Goal: Task Accomplishment & Management: Manage account settings

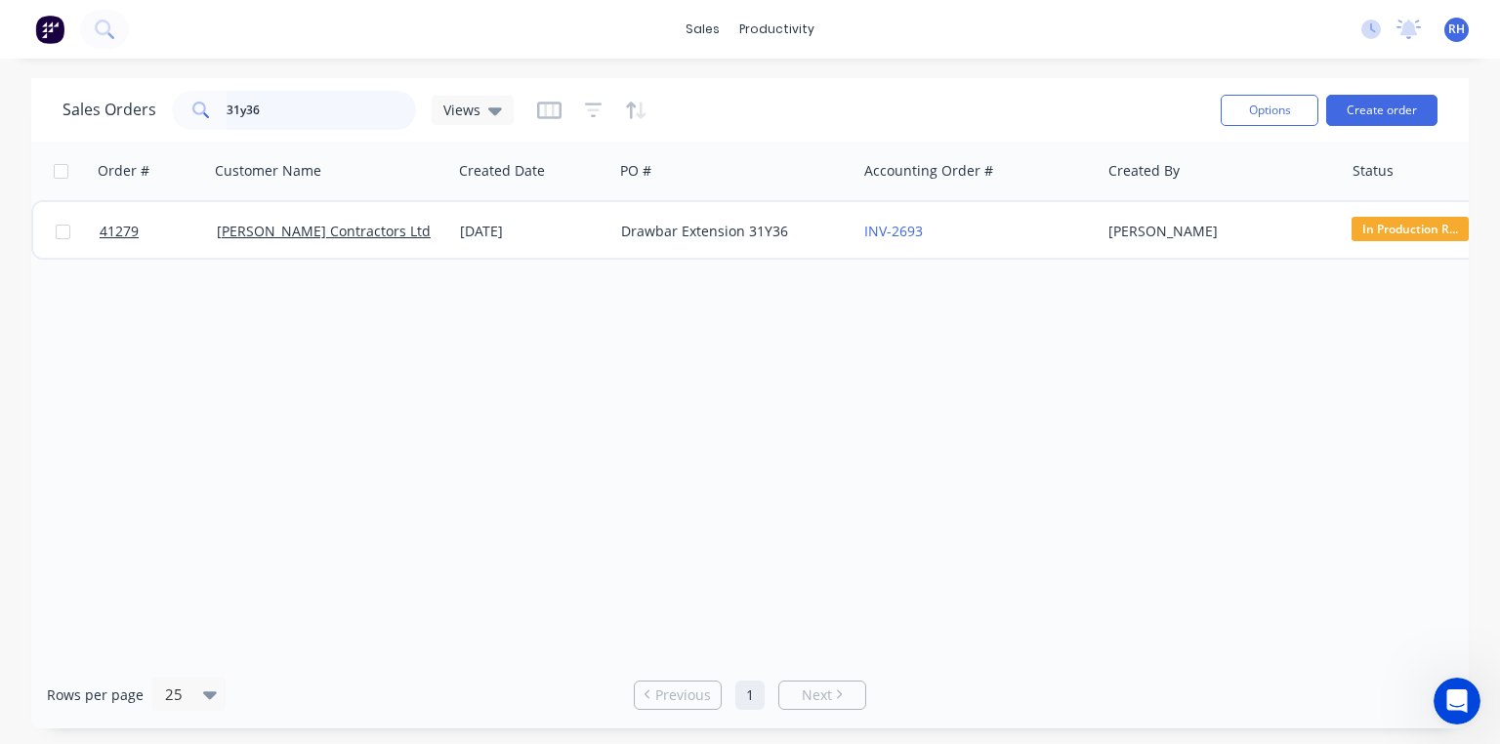
click at [321, 111] on input "31y36" at bounding box center [322, 110] width 190 height 39
type input "3"
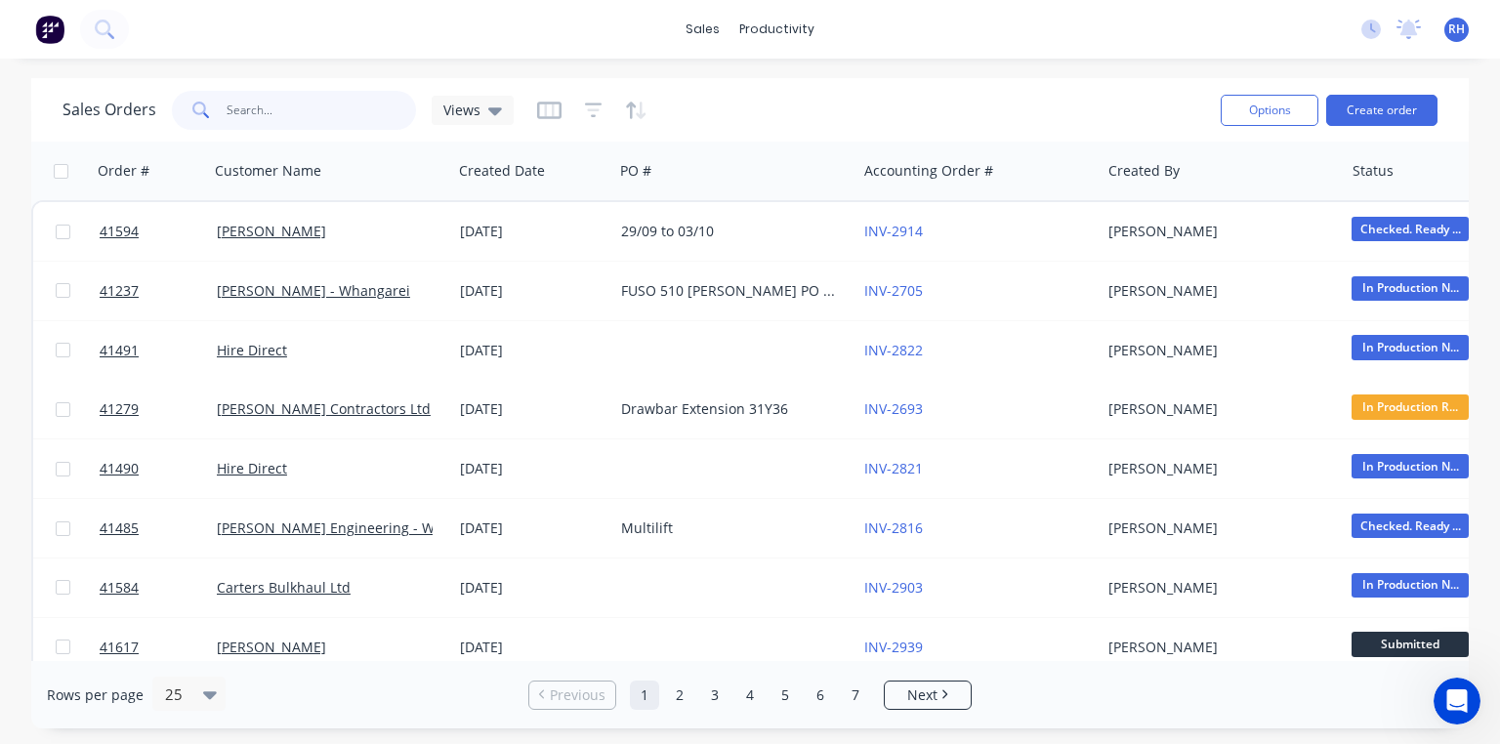
click at [316, 105] on input "text" at bounding box center [322, 110] width 190 height 39
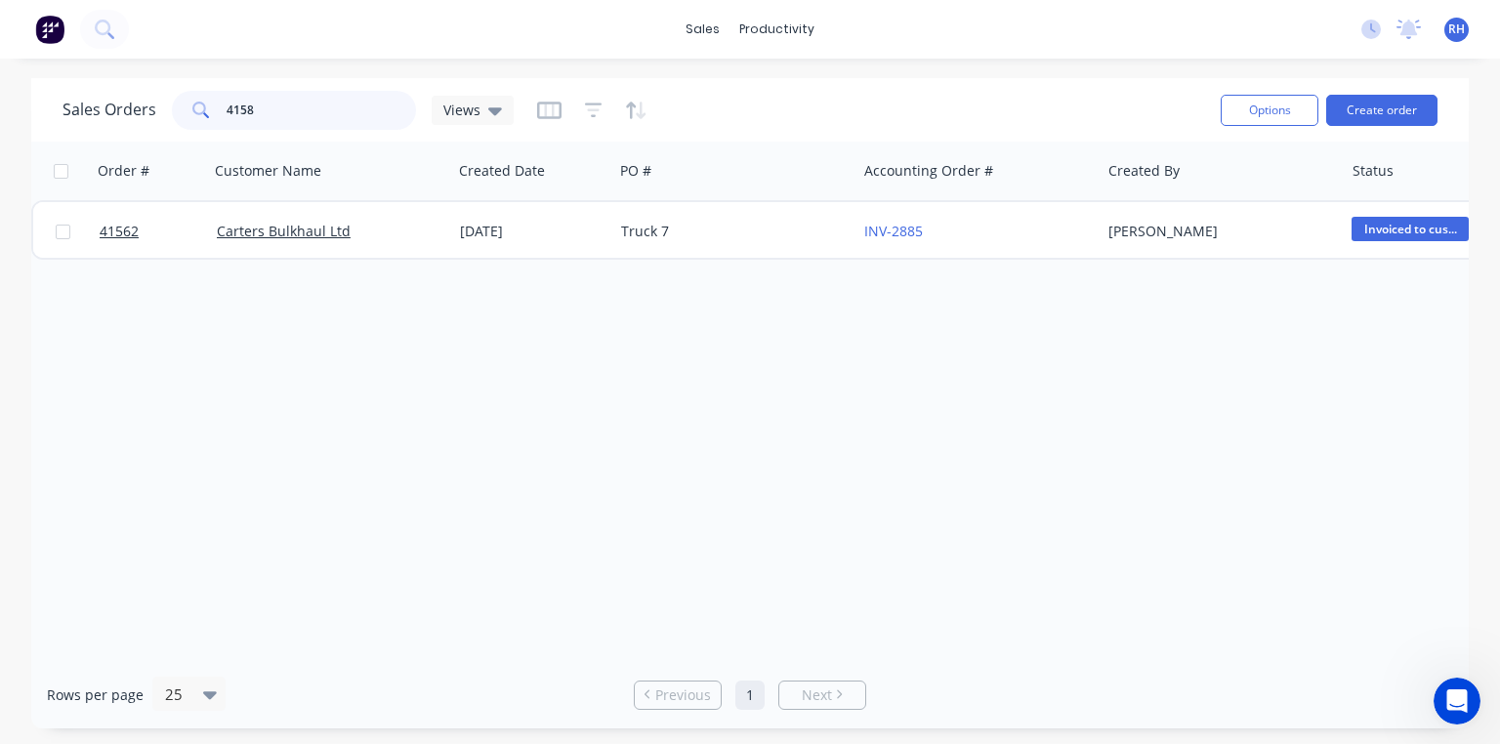
type input "41584"
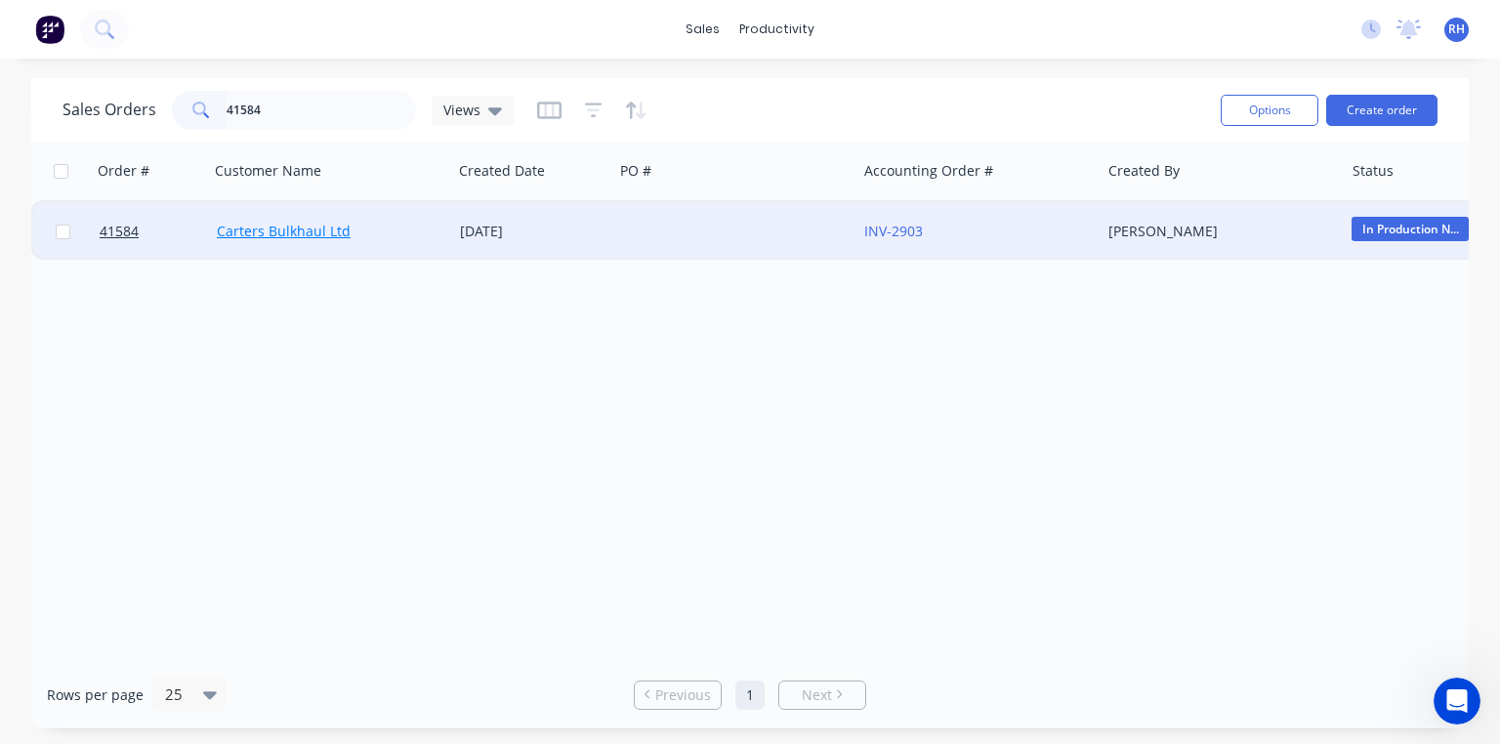
click at [298, 231] on link "Carters Bulkhaul Ltd" at bounding box center [284, 231] width 134 height 19
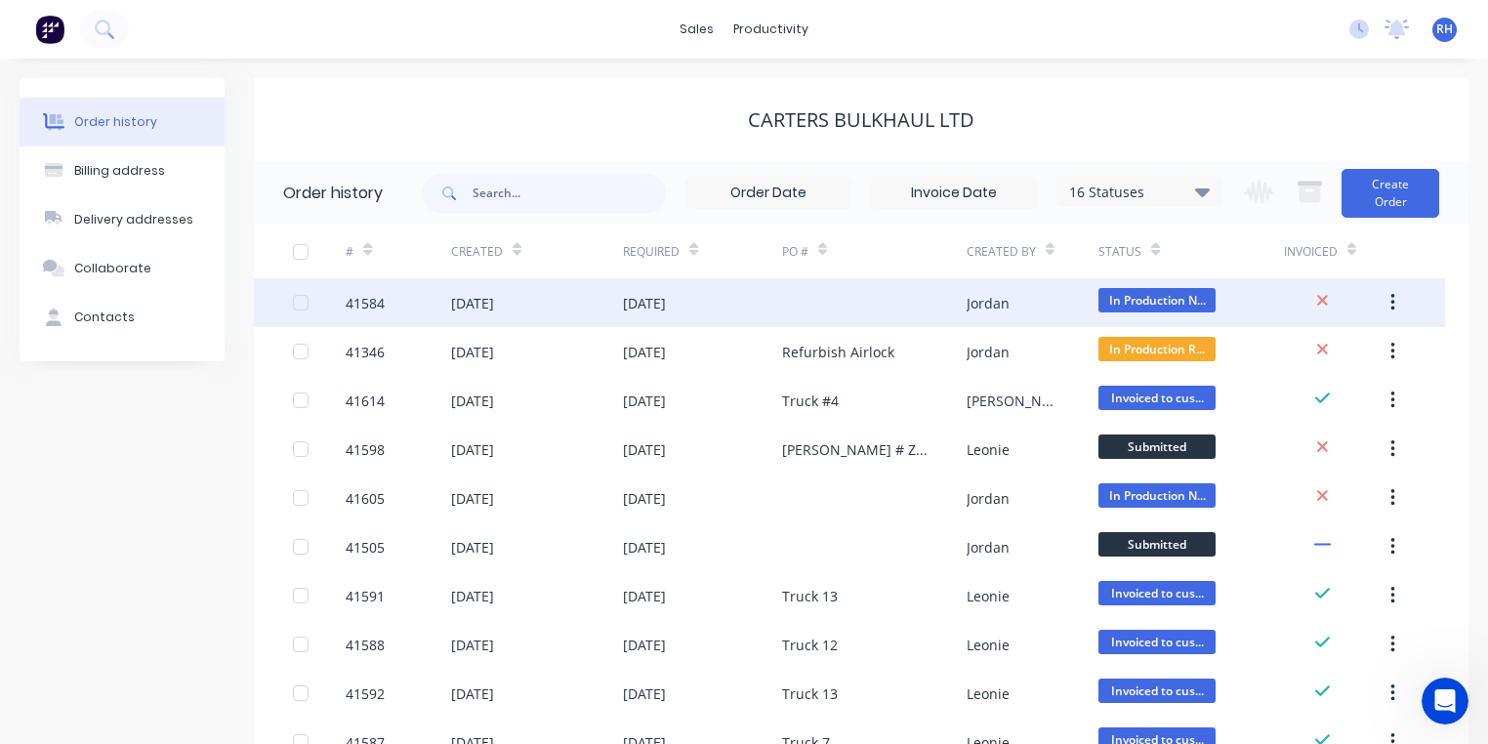
click at [666, 301] on div "[DATE]" at bounding box center [644, 303] width 43 height 21
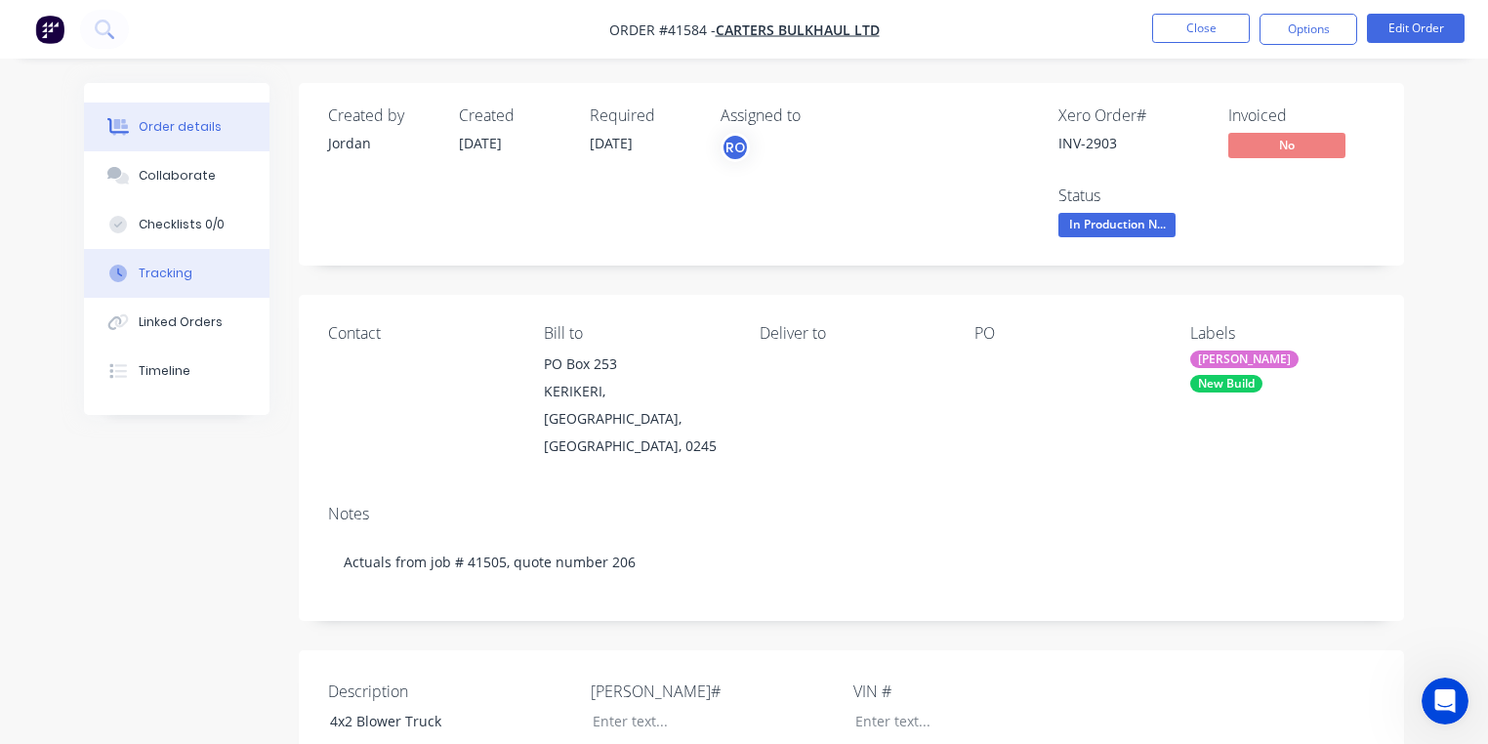
click at [205, 270] on button "Tracking" at bounding box center [177, 273] width 186 height 49
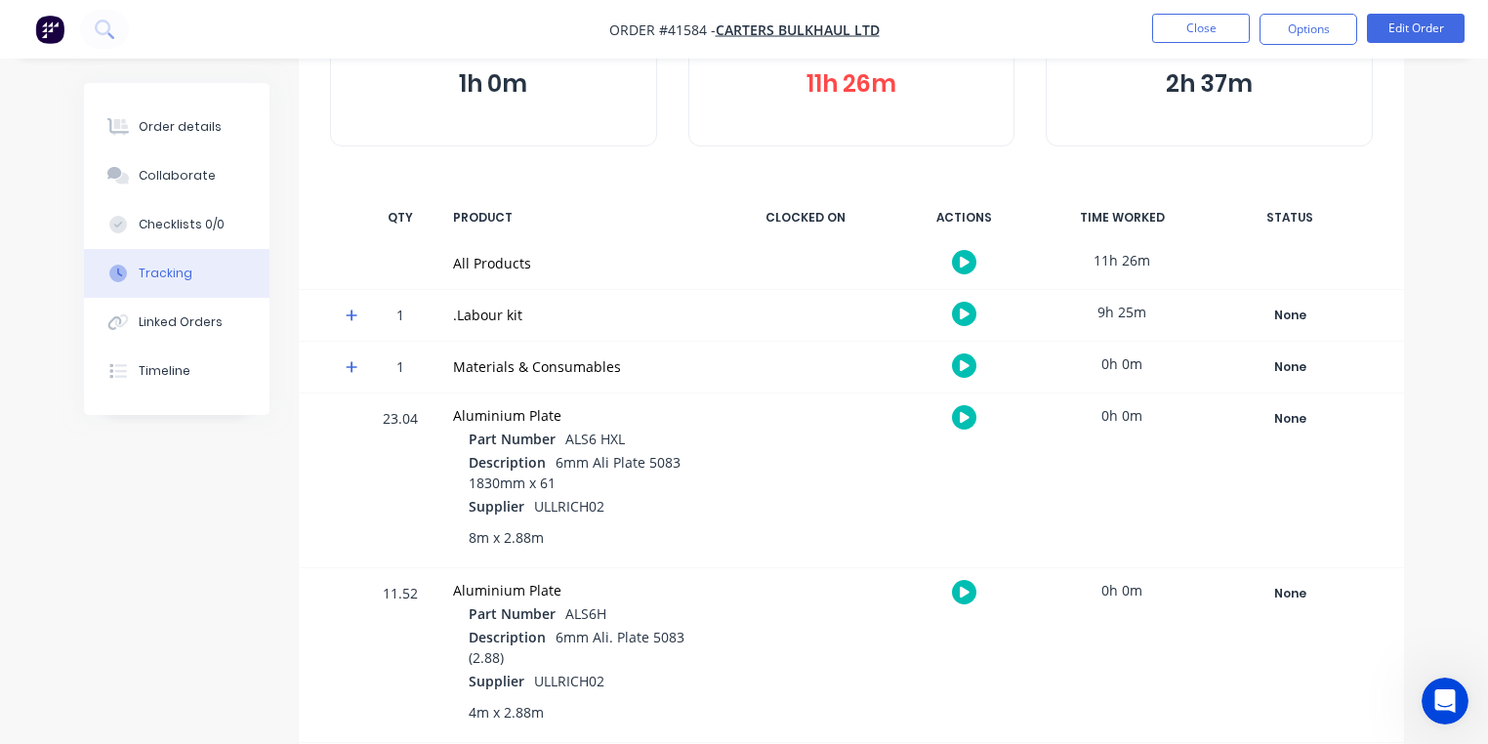
scroll to position [157, 0]
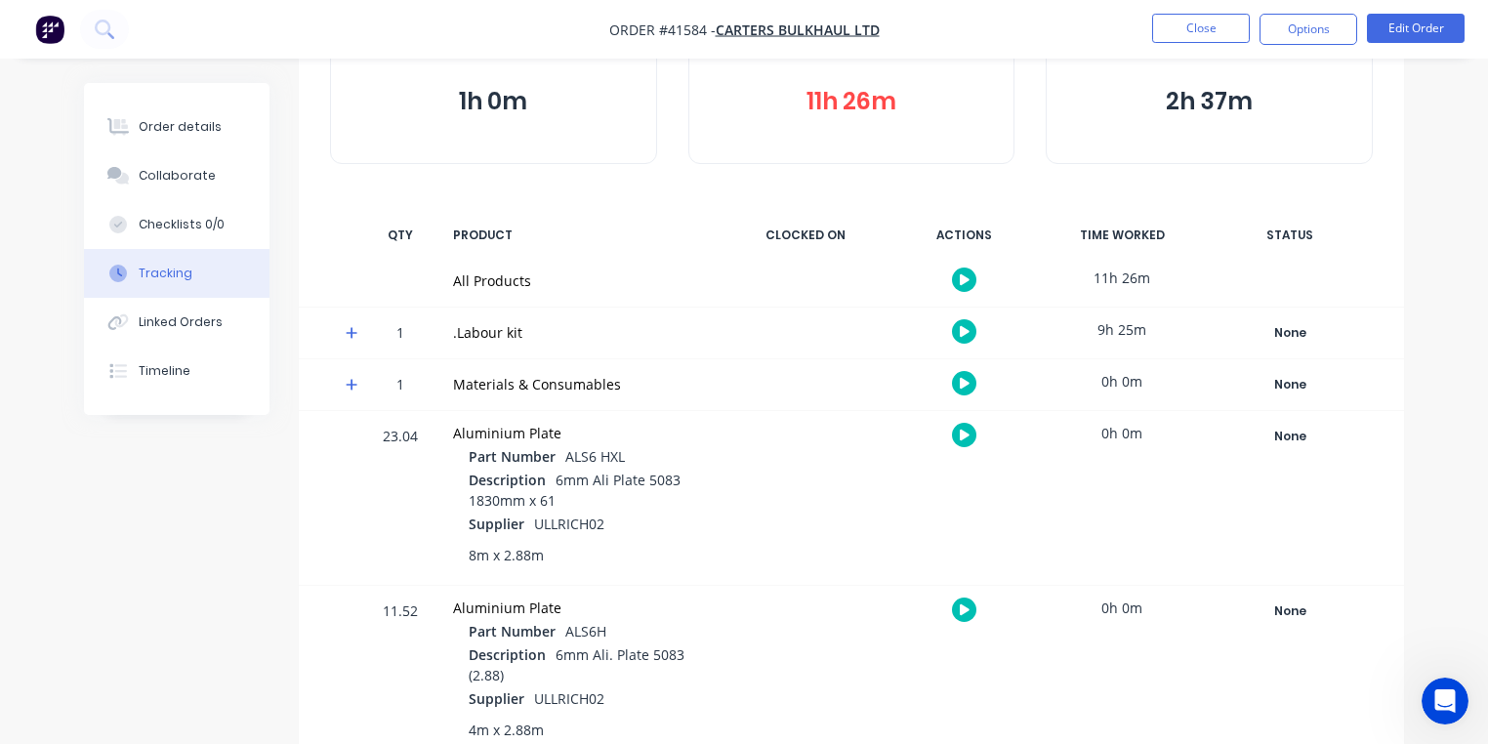
click at [352, 332] on icon at bounding box center [352, 333] width 12 height 12
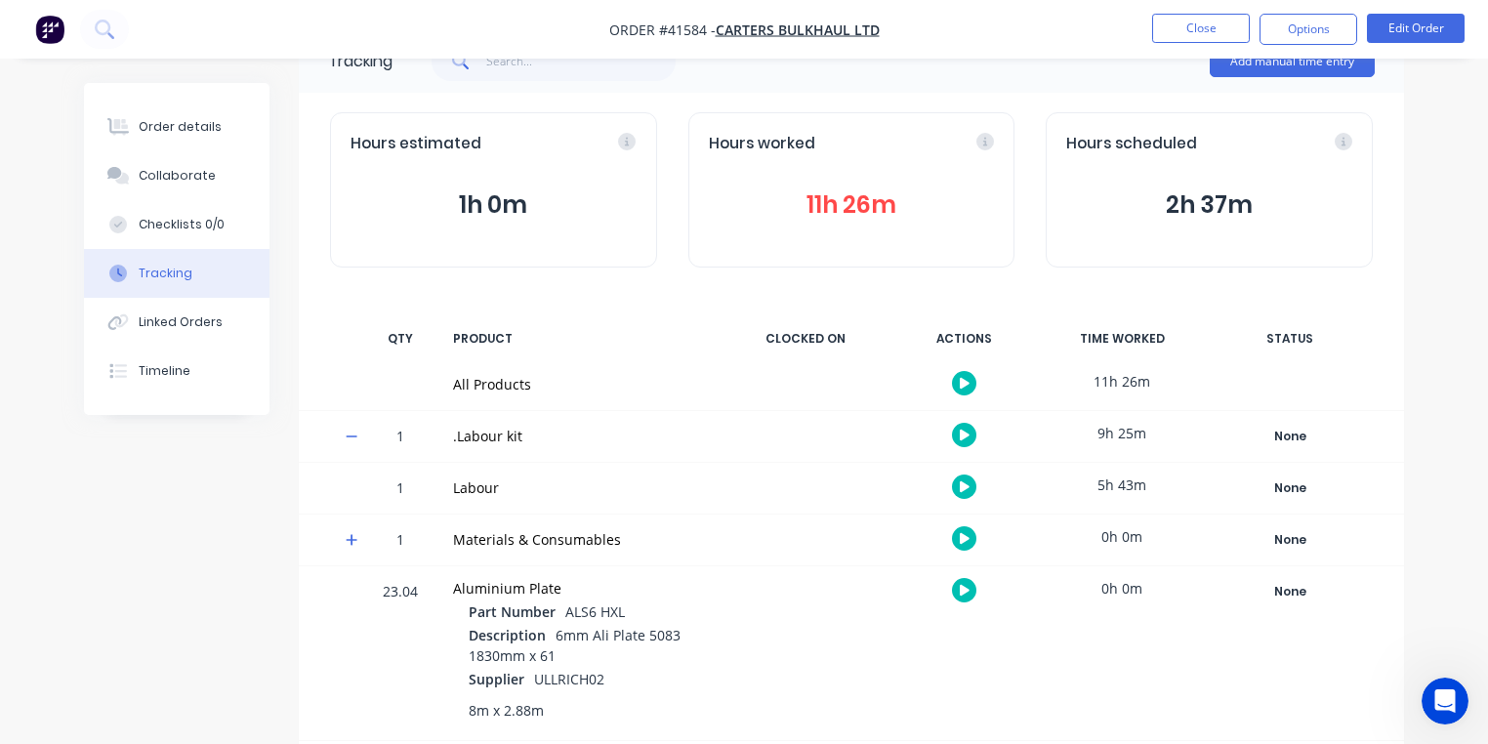
scroll to position [41, 0]
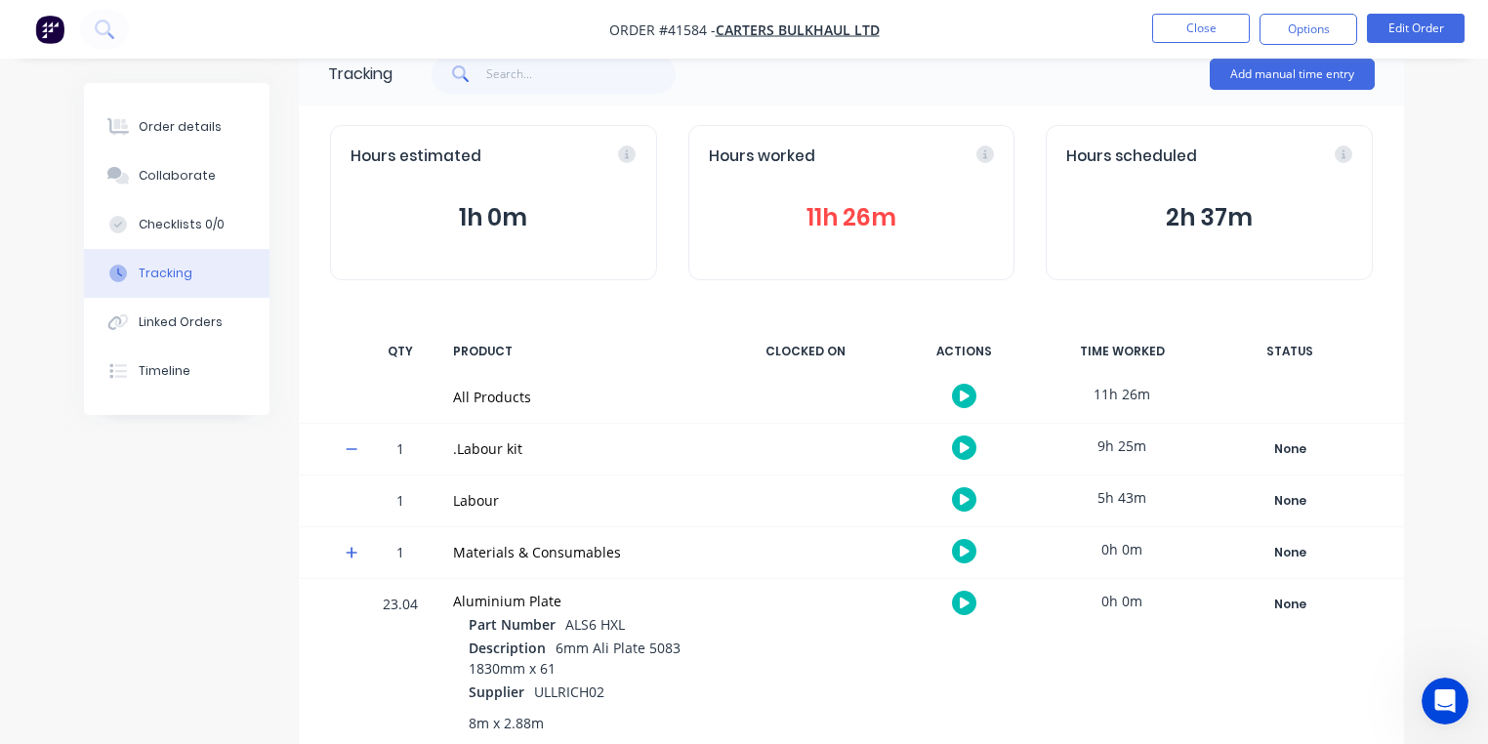
click at [840, 227] on button "11h 26m" at bounding box center [852, 217] width 286 height 37
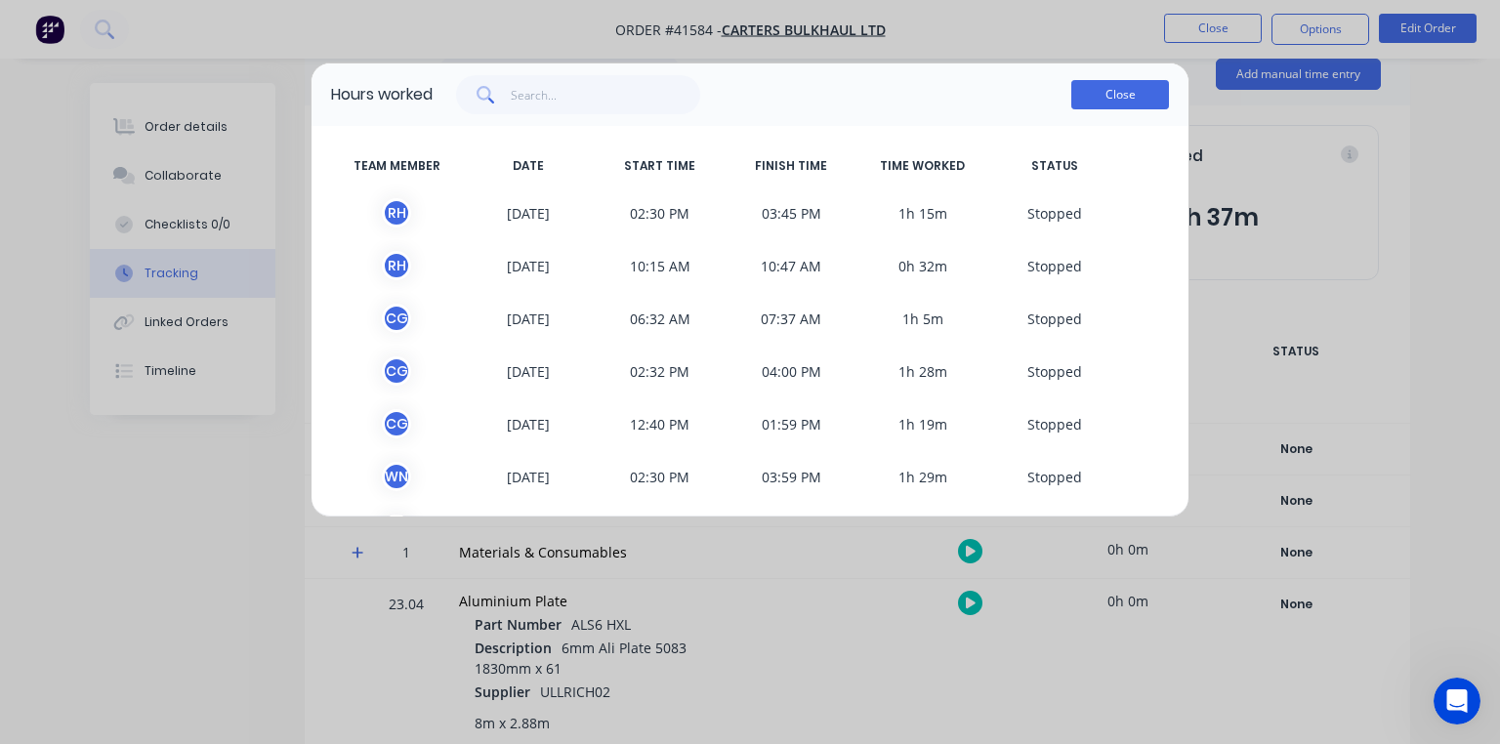
click at [1114, 103] on button "Close" at bounding box center [1120, 94] width 98 height 29
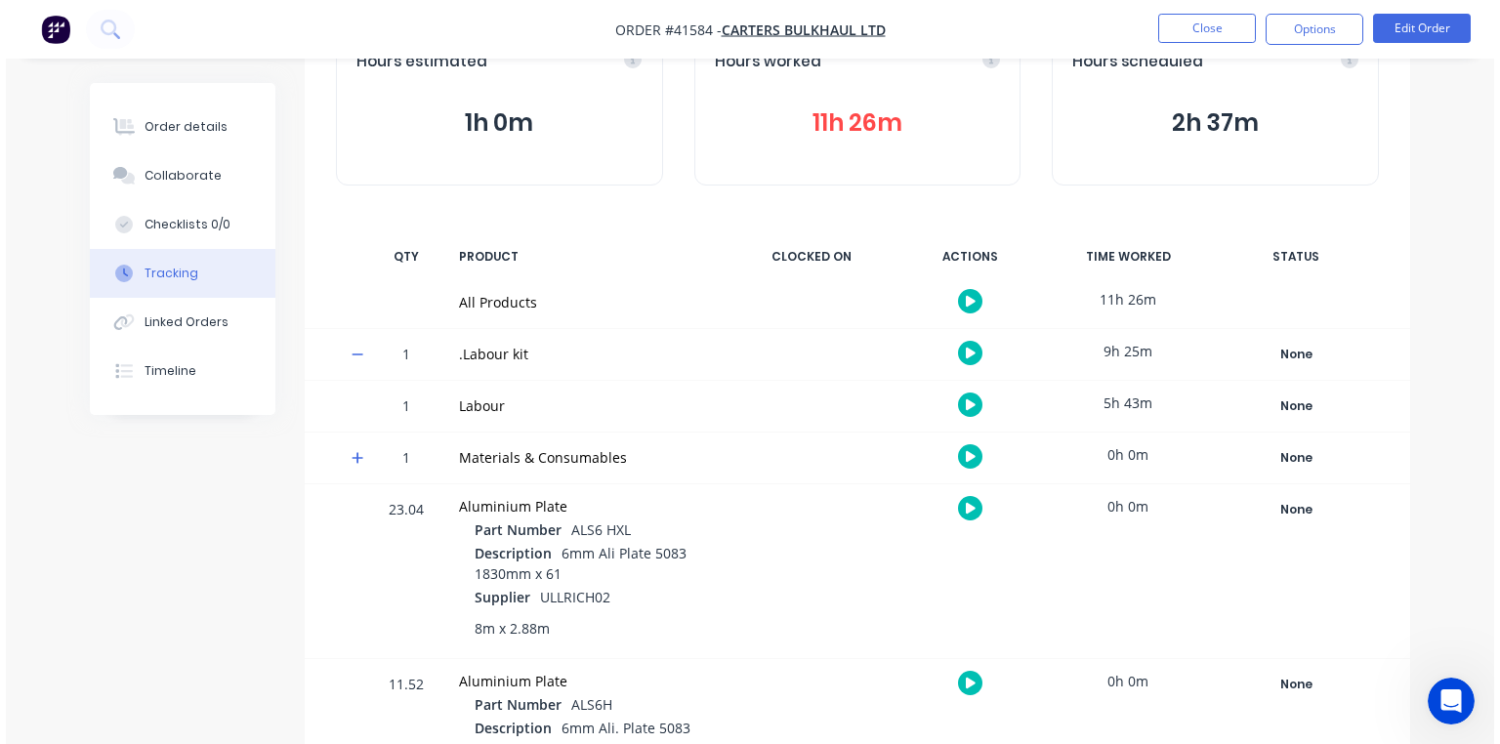
scroll to position [195, 0]
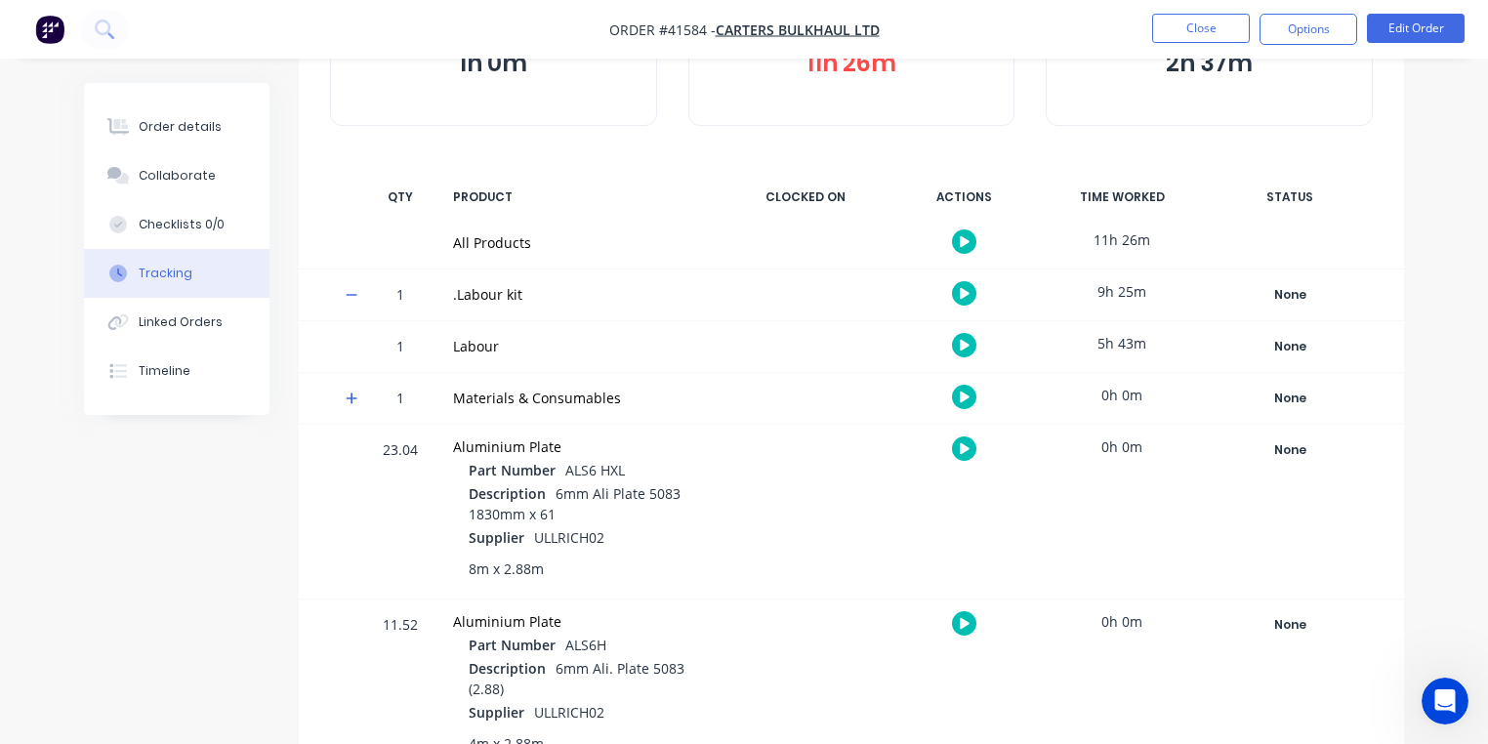
click at [961, 351] on button "button" at bounding box center [964, 345] width 24 height 24
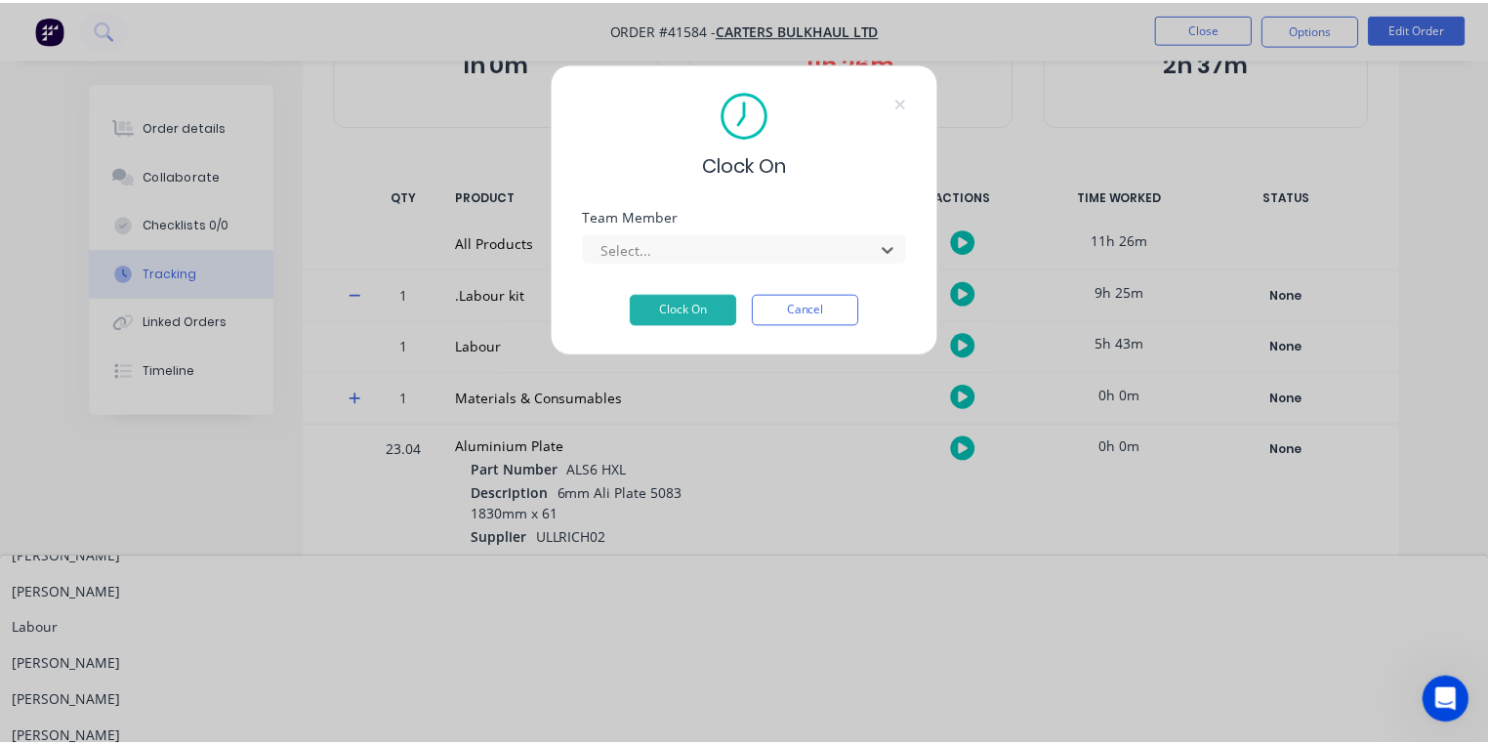
scroll to position [395, 0]
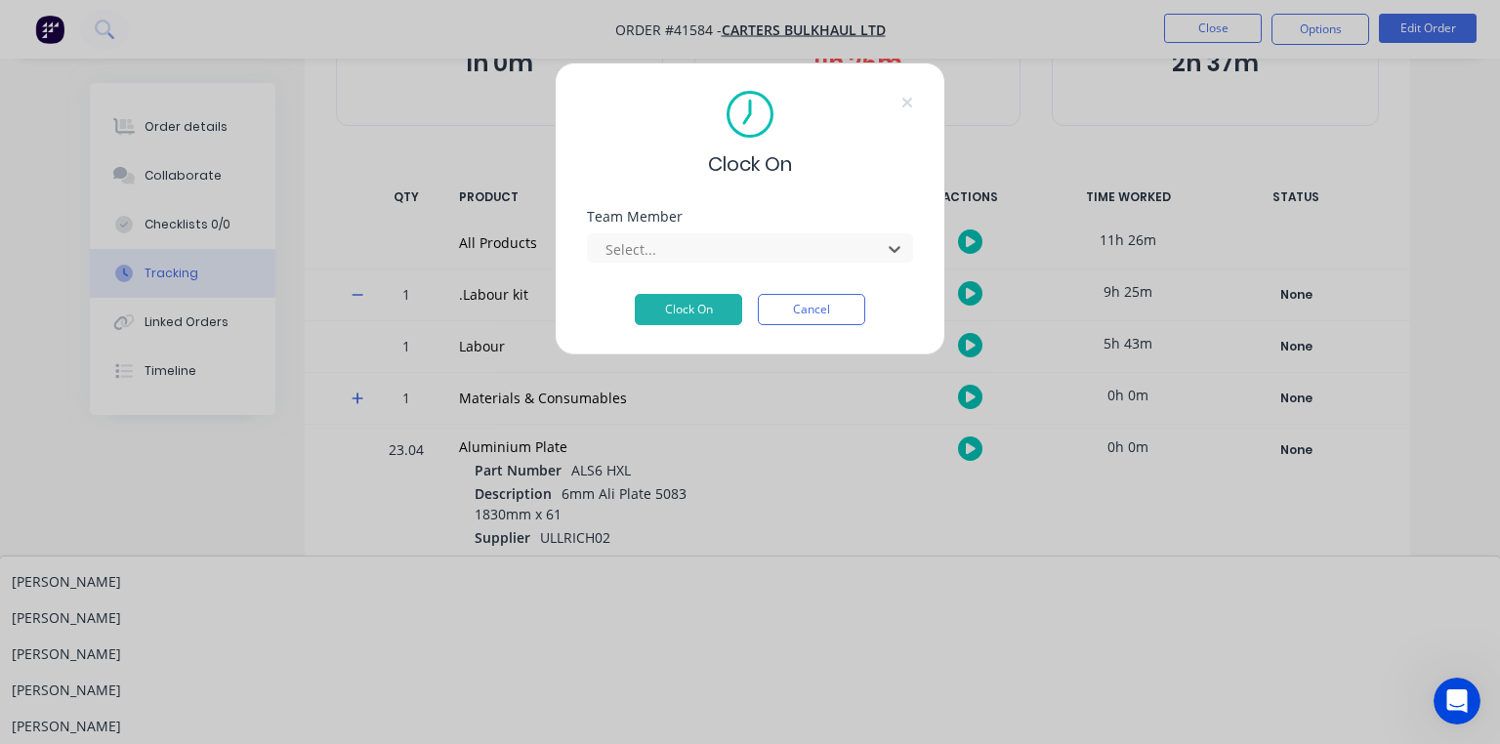
click at [695, 564] on div "[PERSON_NAME]" at bounding box center [750, 582] width 1500 height 36
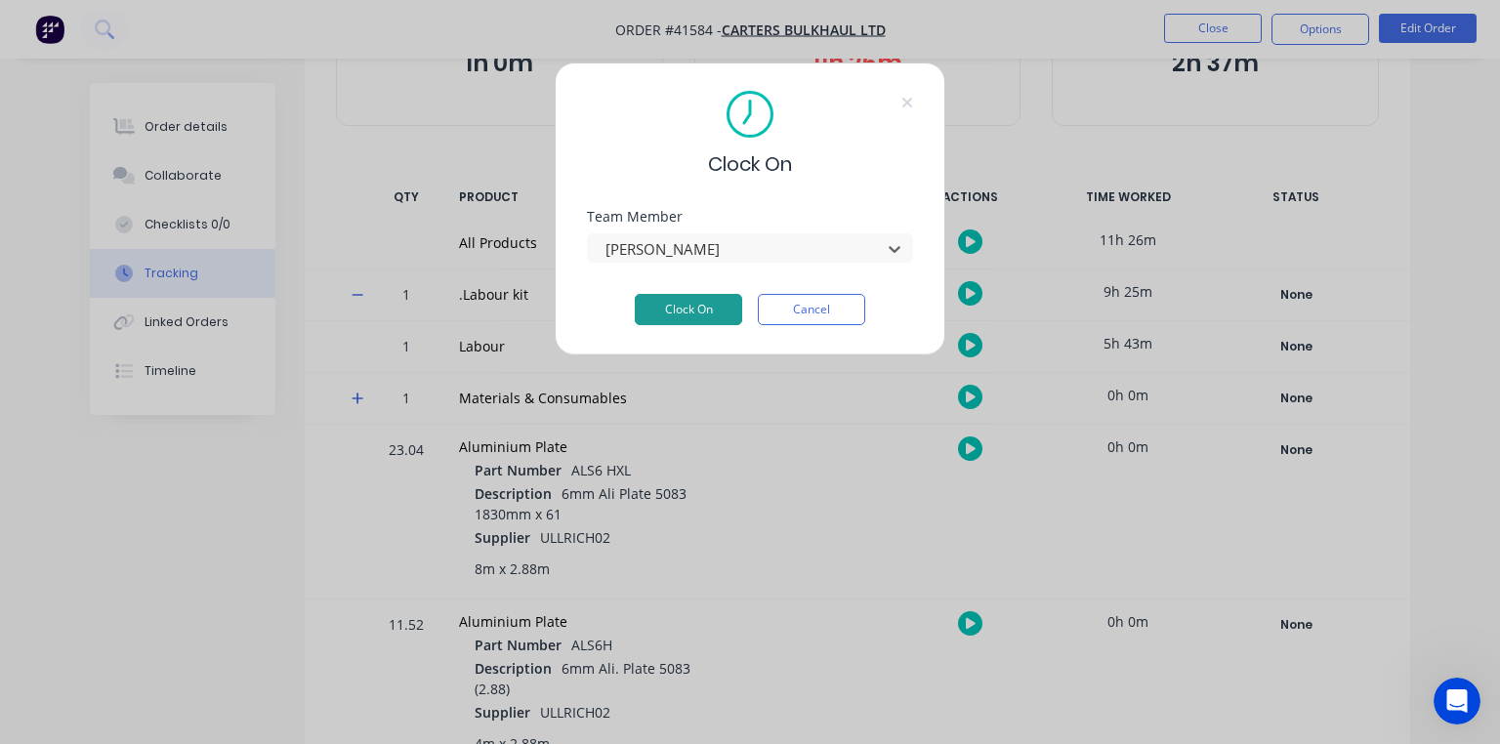
click at [699, 321] on button "Clock On" at bounding box center [688, 309] width 107 height 31
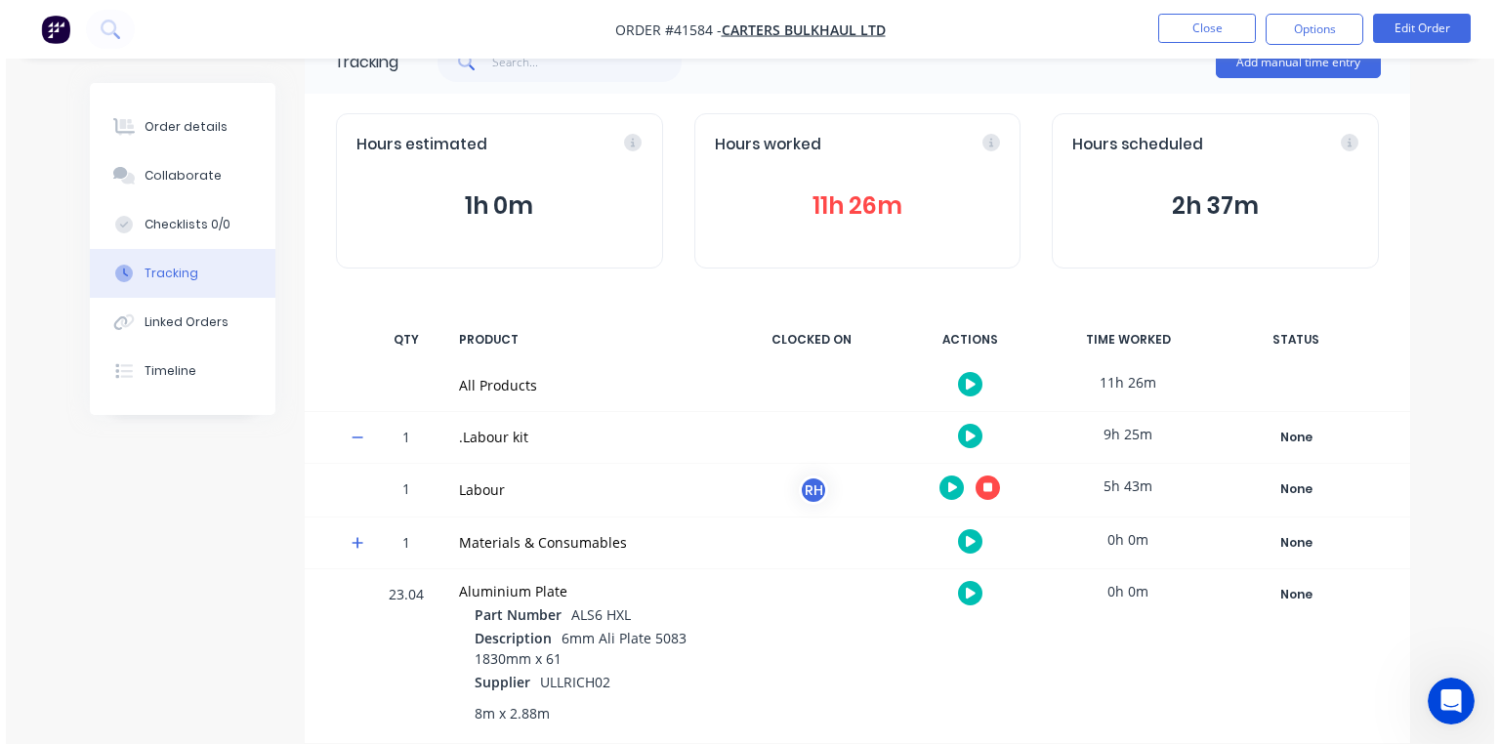
scroll to position [33, 0]
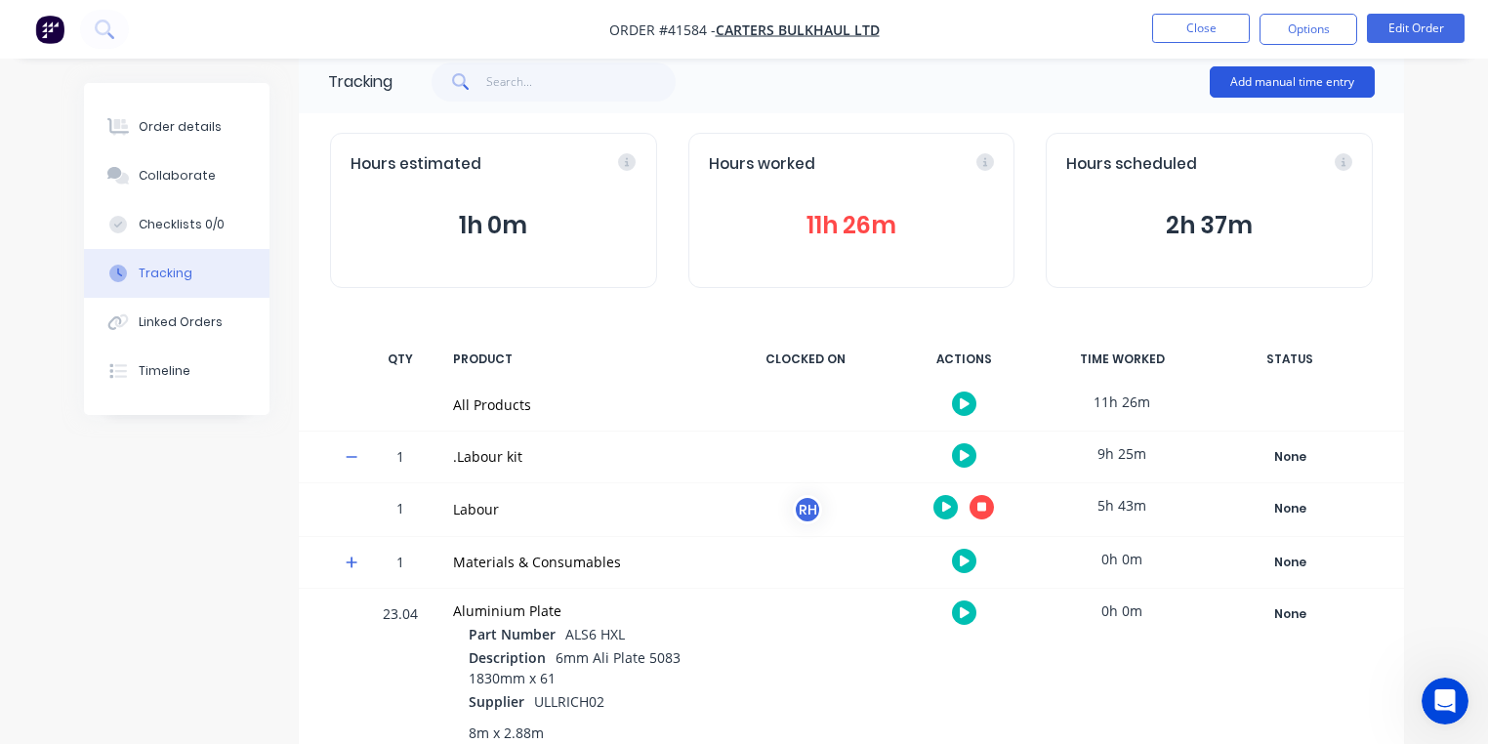
click at [1288, 82] on button "Add manual time entry" at bounding box center [1292, 81] width 165 height 31
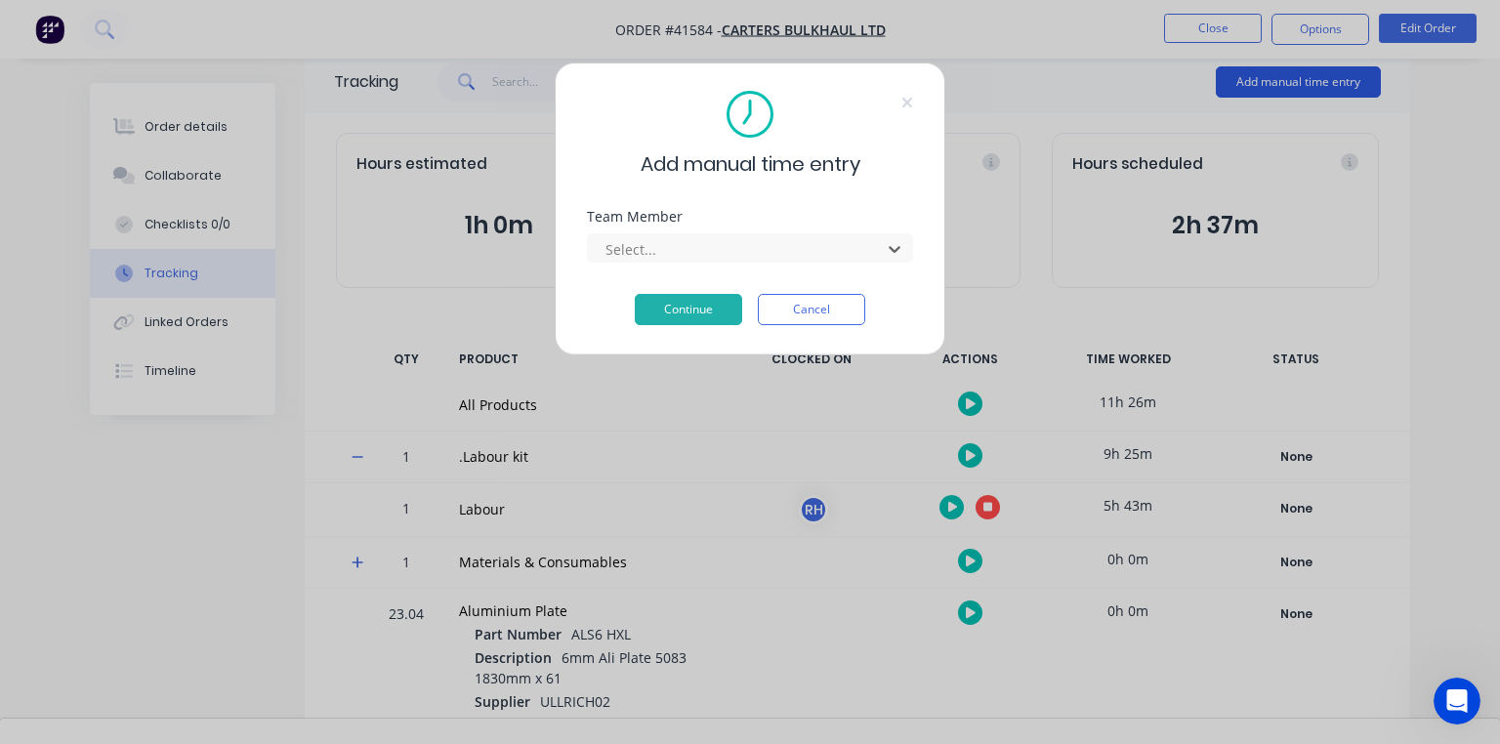
scroll to position [395, 0]
click at [675, 726] on div "[PERSON_NAME]" at bounding box center [750, 744] width 1500 height 36
click at [692, 311] on button "Continue" at bounding box center [688, 309] width 107 height 31
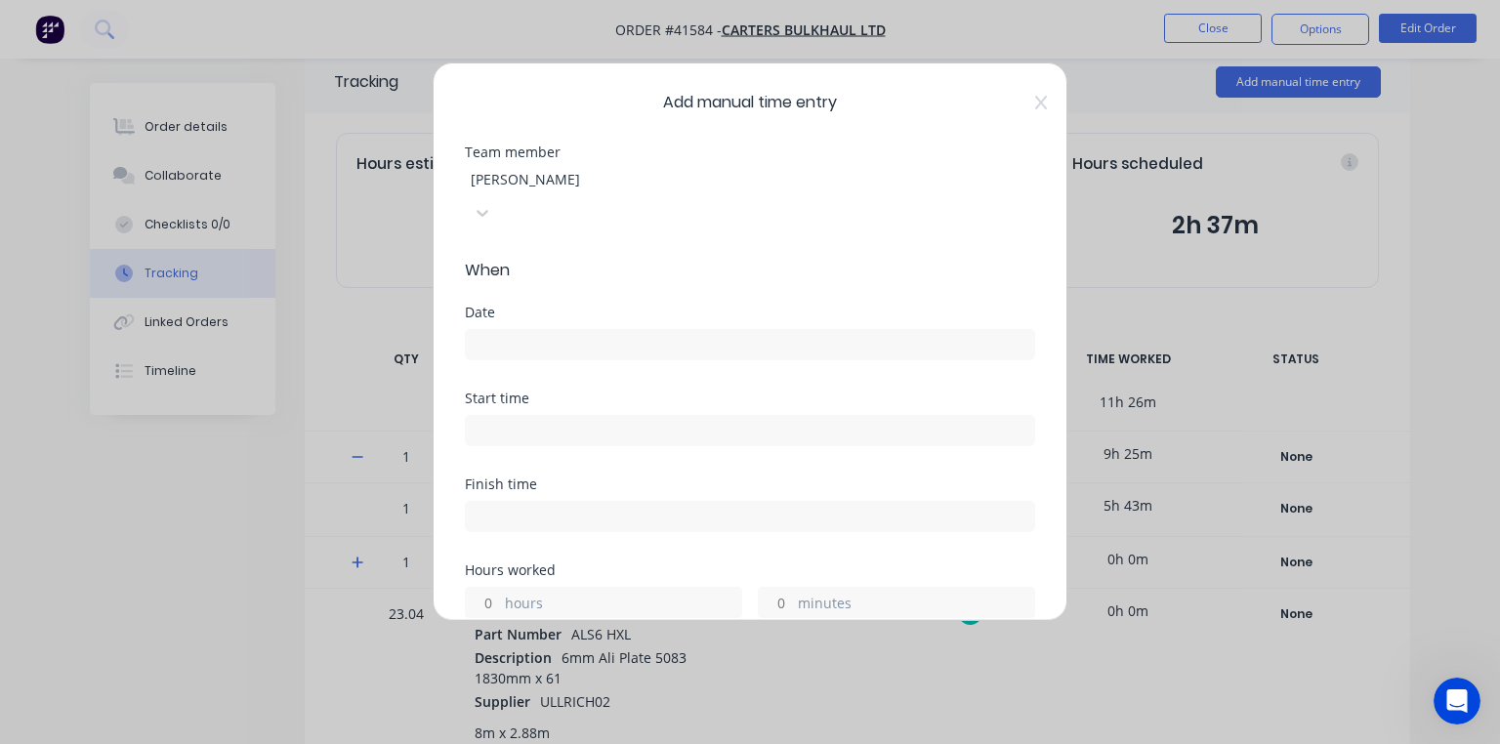
click at [574, 330] on input at bounding box center [750, 344] width 568 height 29
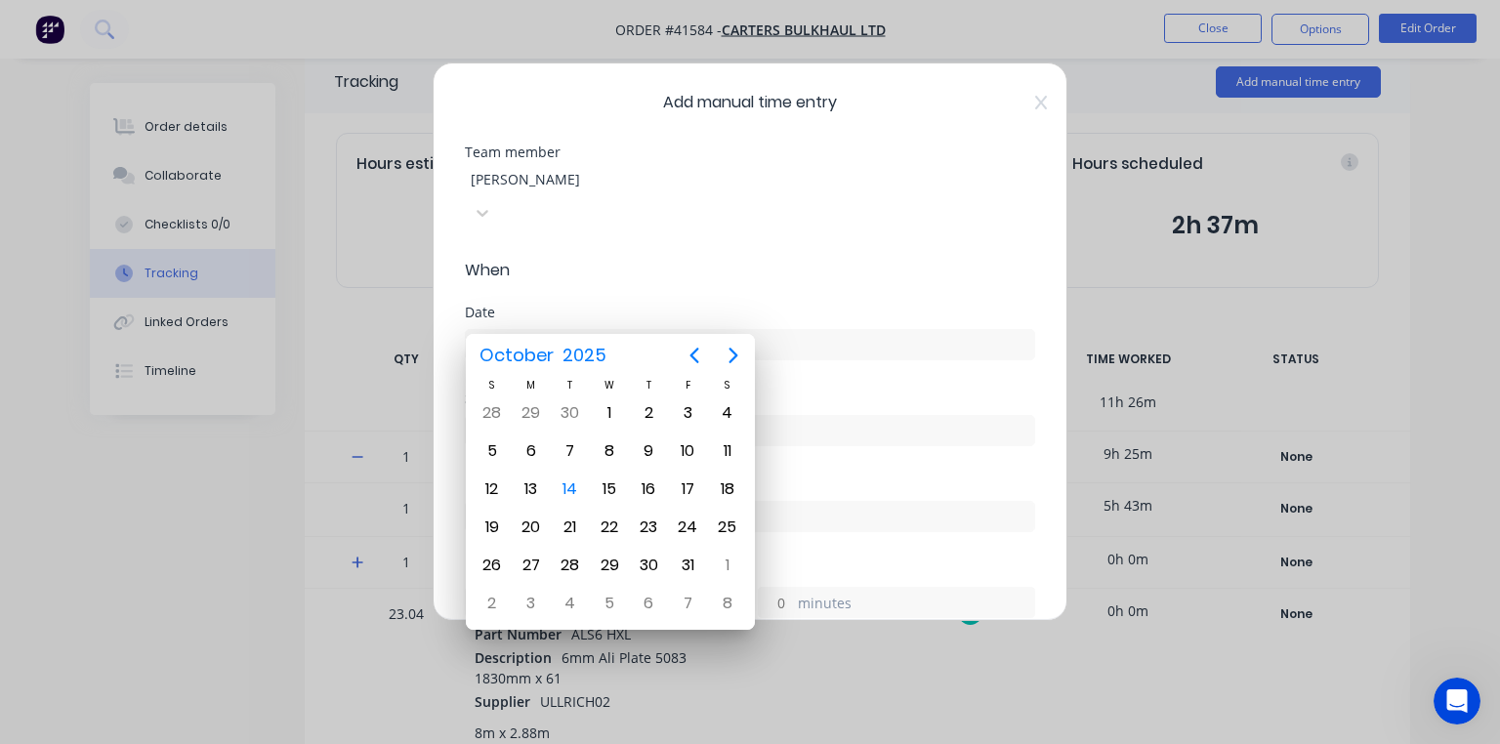
click at [567, 484] on div "14" at bounding box center [570, 489] width 29 height 29
type input "[DATE]"
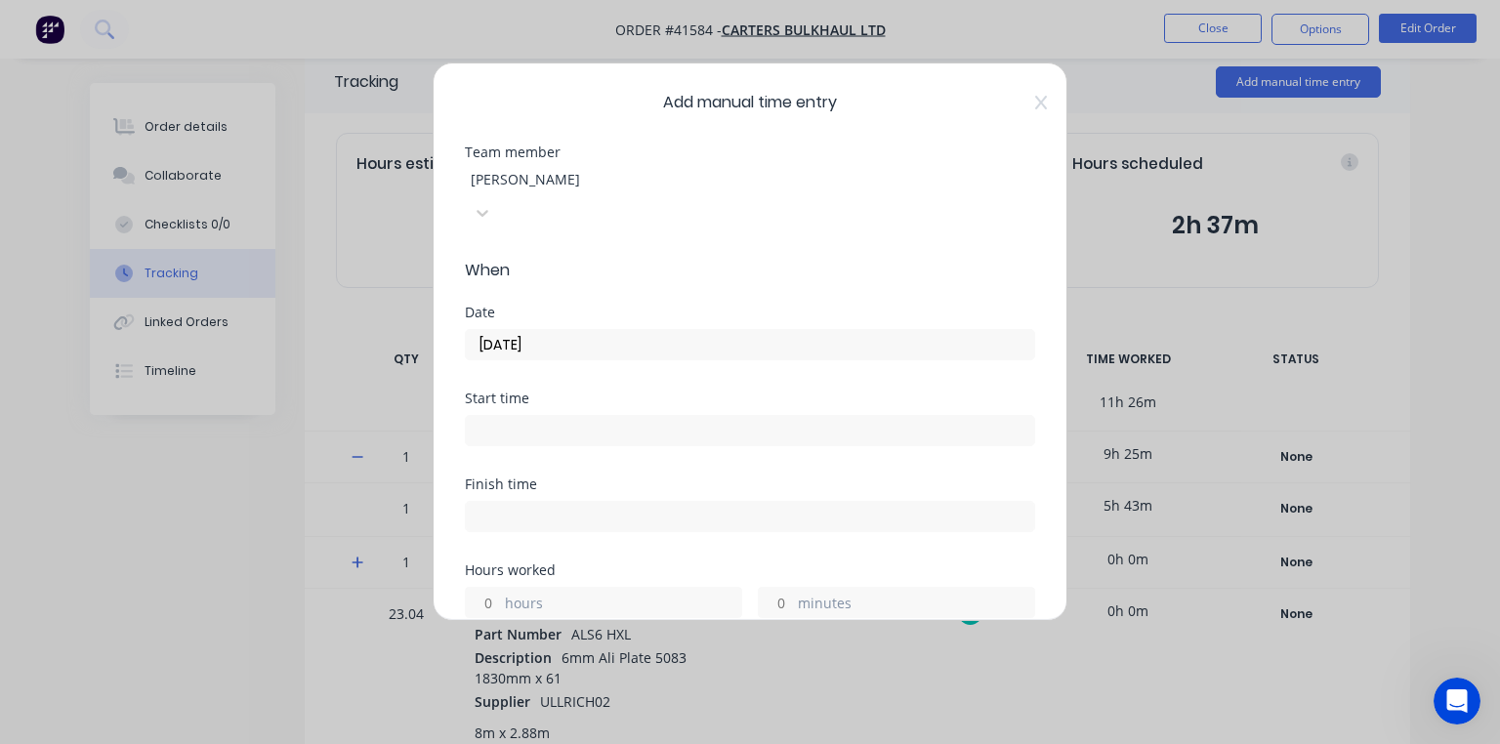
click at [581, 416] on input at bounding box center [750, 430] width 568 height 29
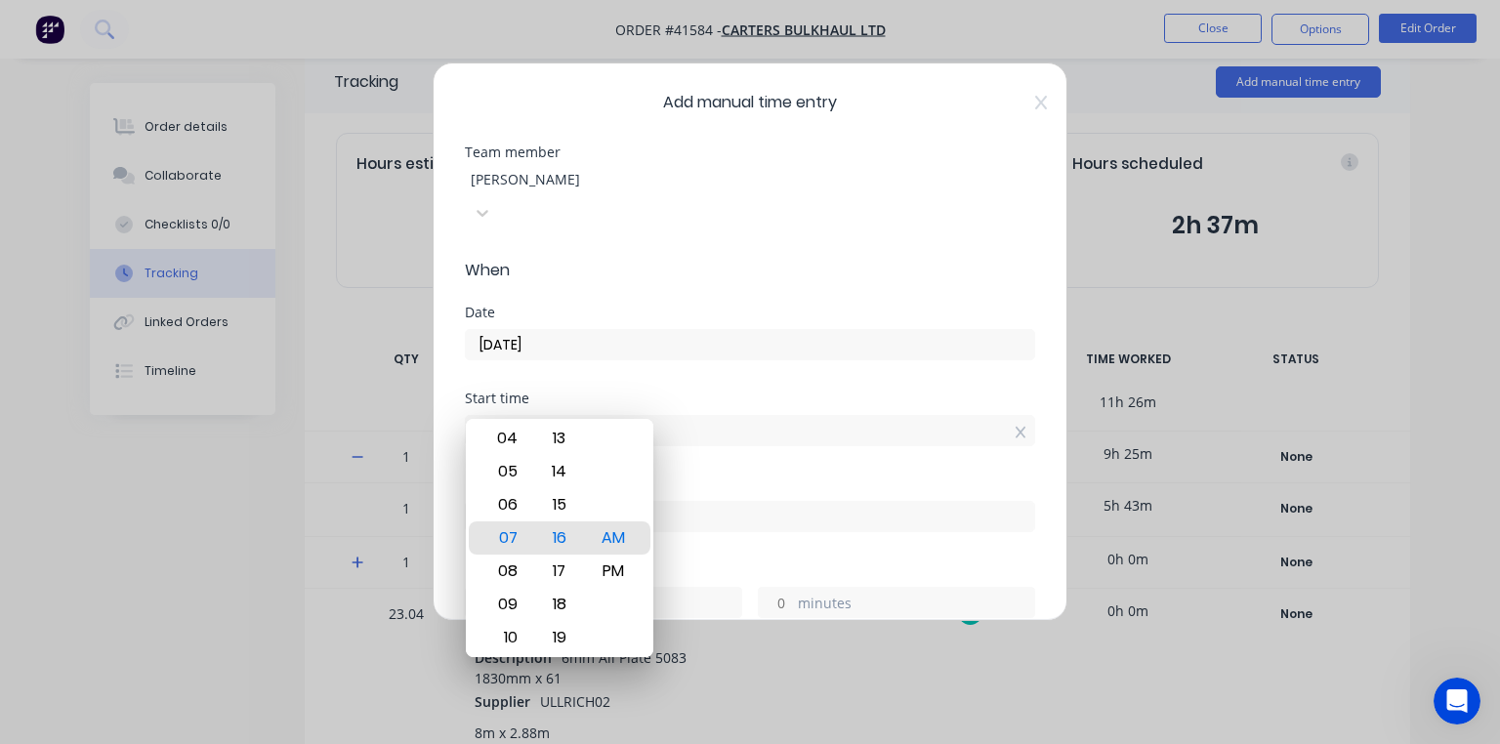
click at [513, 505] on div "06" at bounding box center [506, 504] width 48 height 33
type input "06:30 AM"
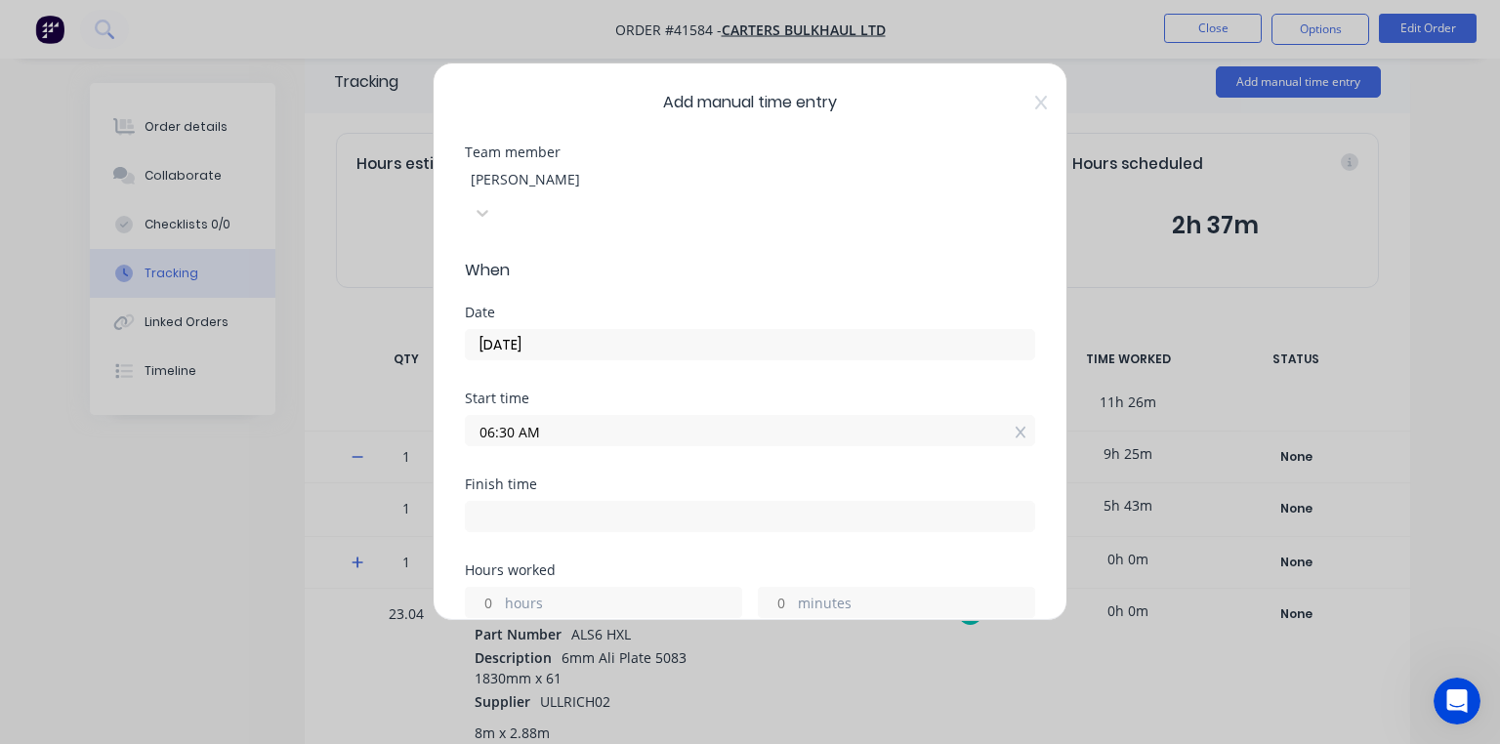
click at [633, 352] on div "Date [DATE]" at bounding box center [750, 349] width 570 height 86
click at [541, 502] on input at bounding box center [750, 516] width 568 height 29
type input "07:17 AM"
type input "0"
type input "47"
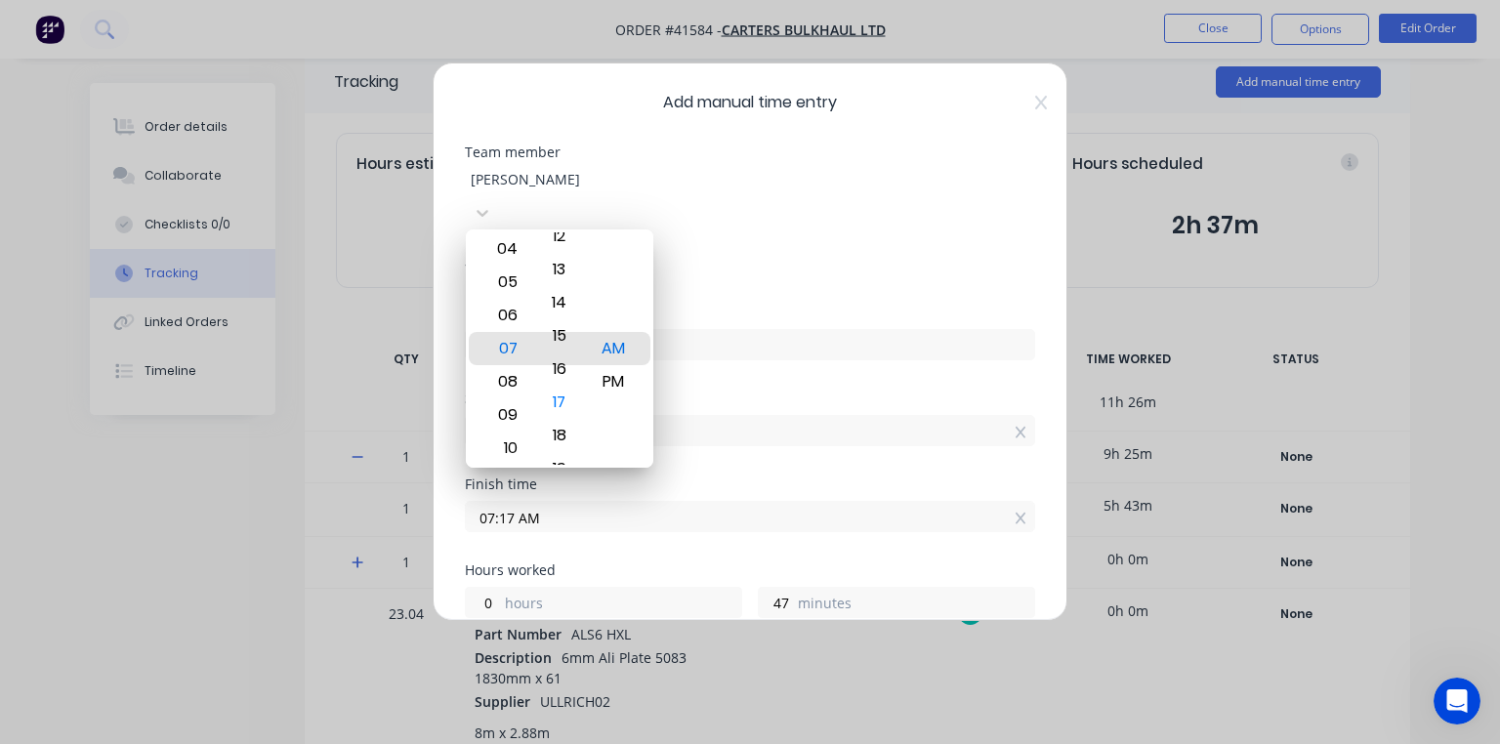
type input "07:15 AM"
type input "45"
click at [723, 259] on span "When" at bounding box center [750, 270] width 570 height 23
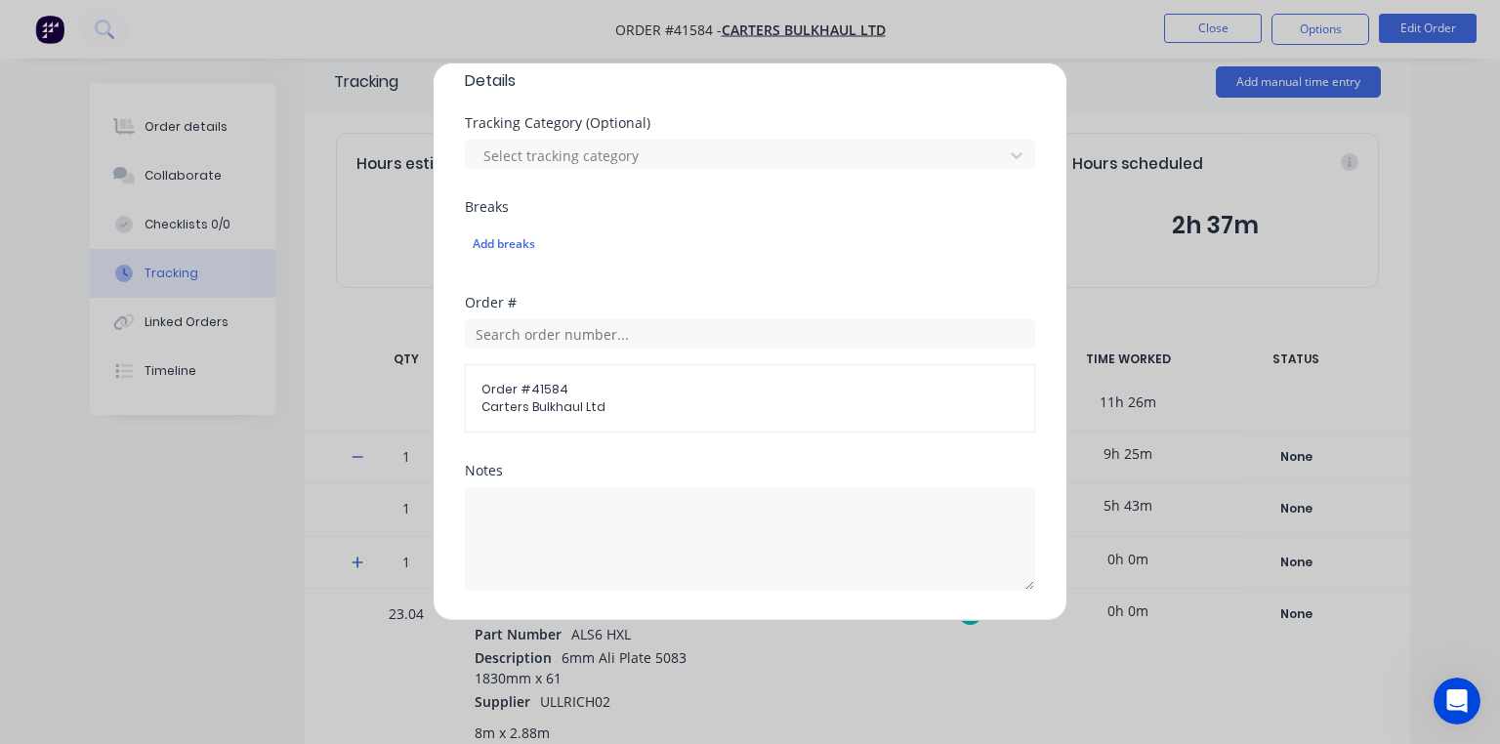
scroll to position [582, 0]
click at [579, 492] on textarea at bounding box center [750, 537] width 570 height 104
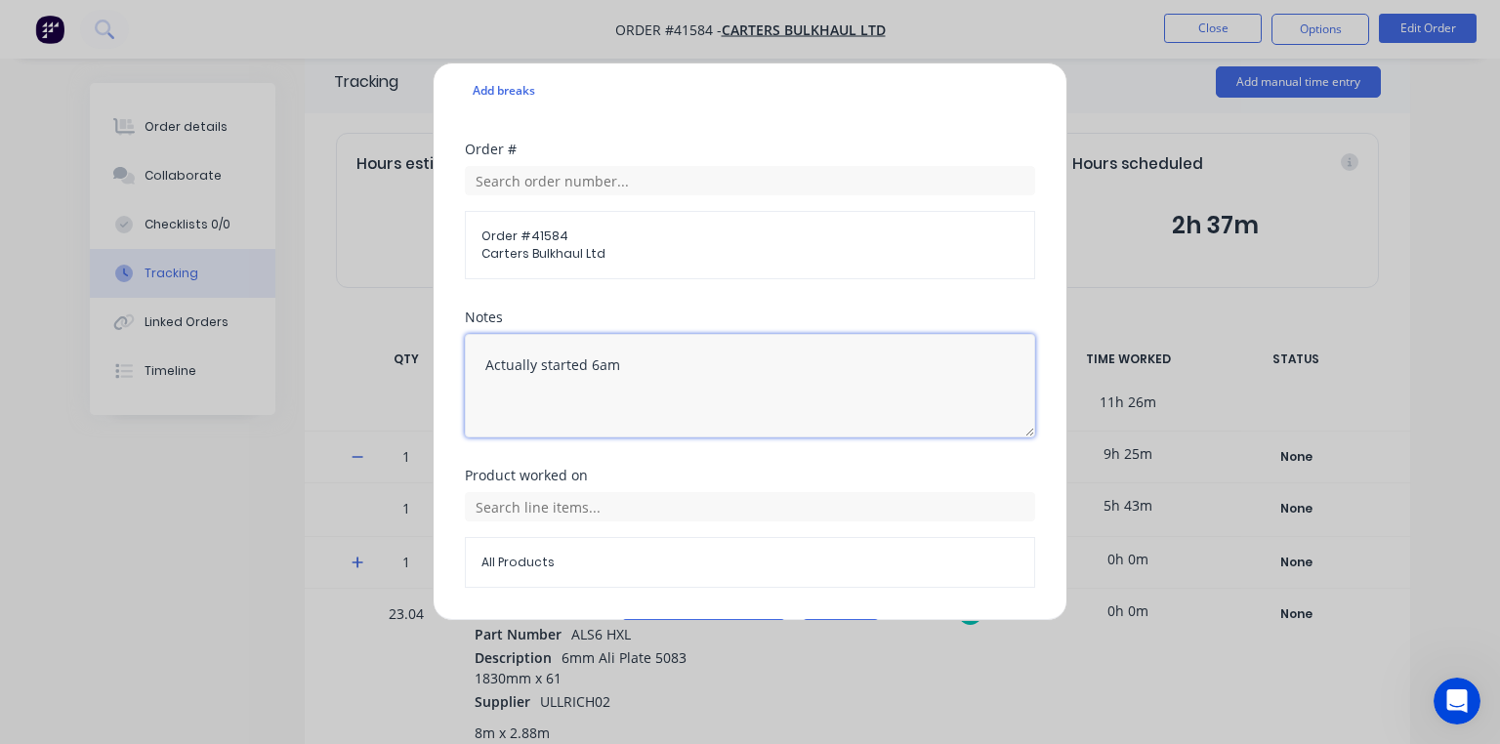
scroll to position [758, 0]
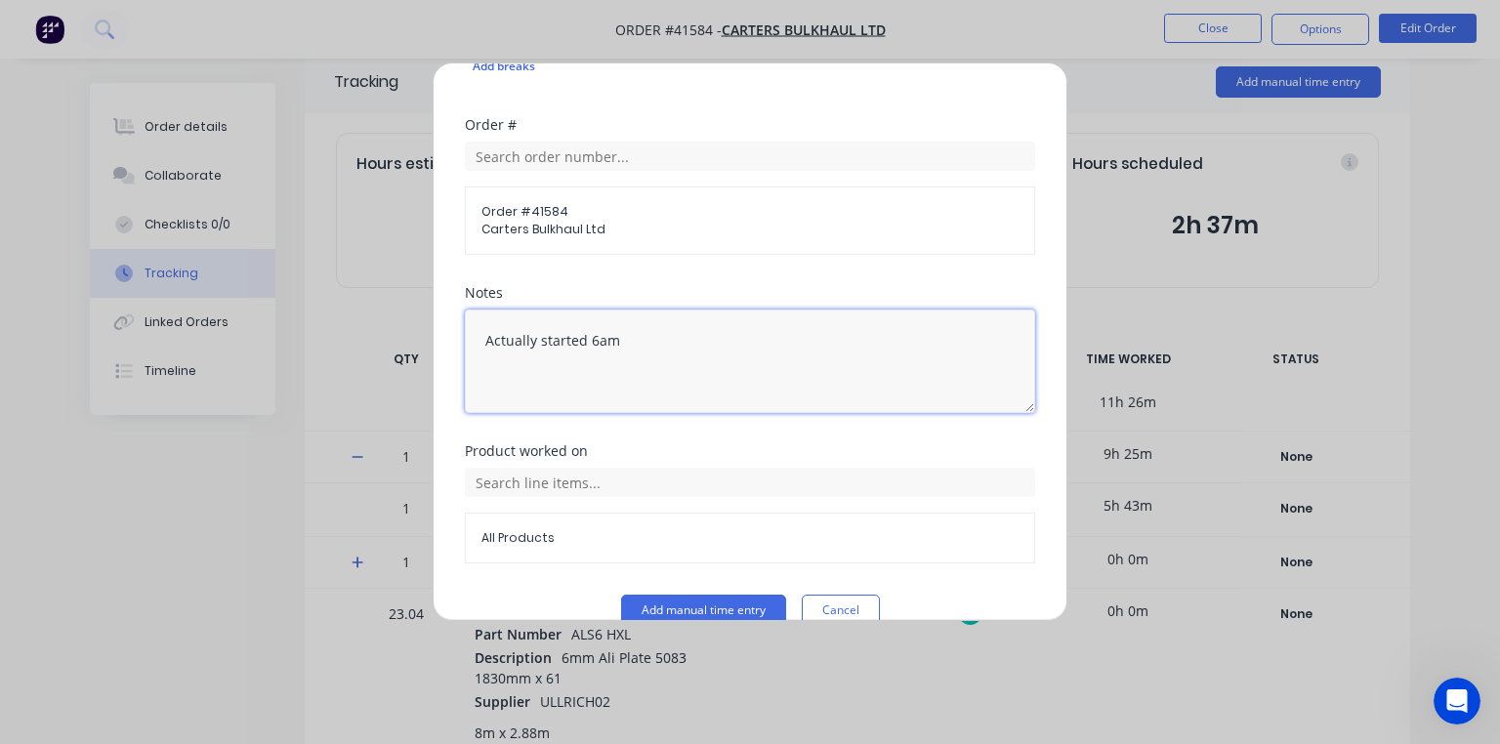
type textarea "Actually started 6am"
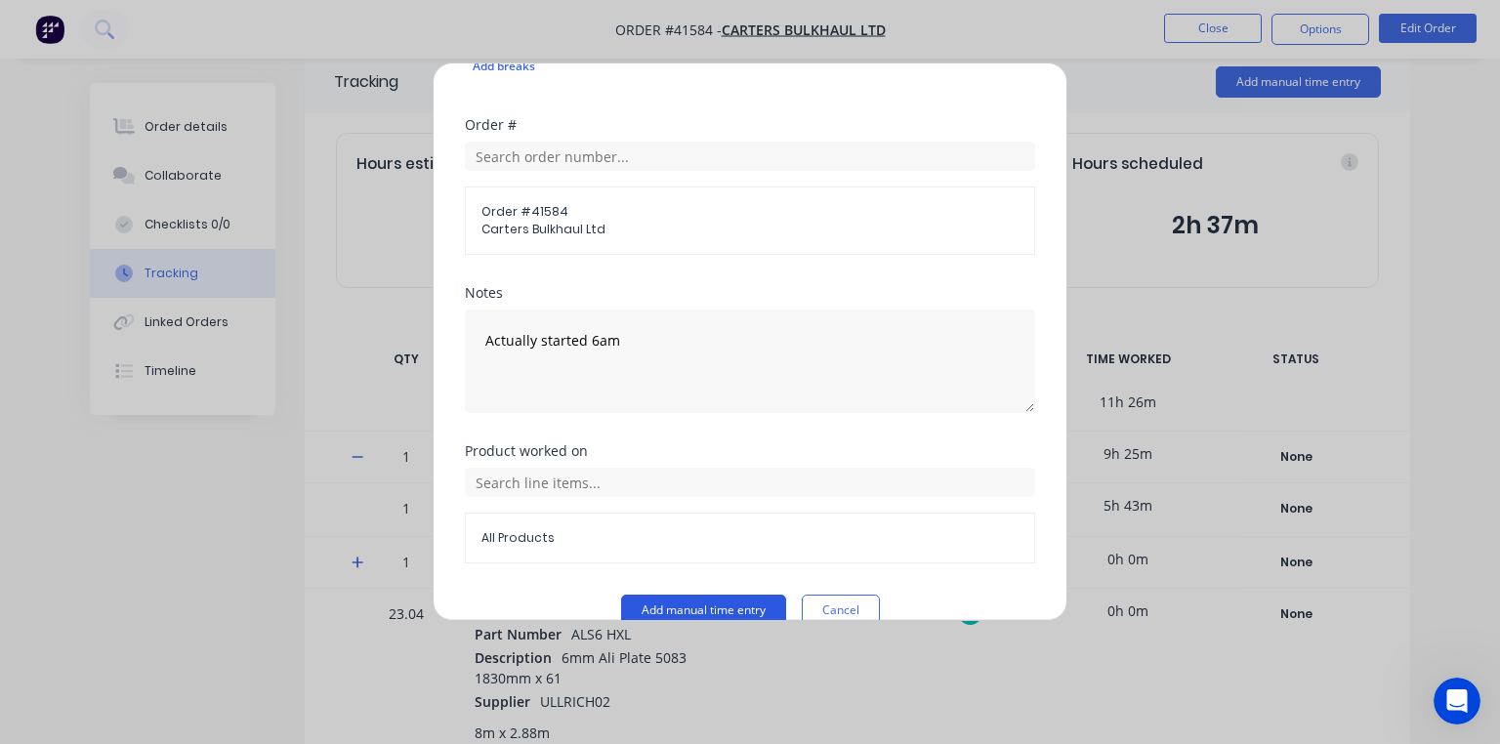
click at [727, 595] on button "Add manual time entry" at bounding box center [703, 610] width 165 height 31
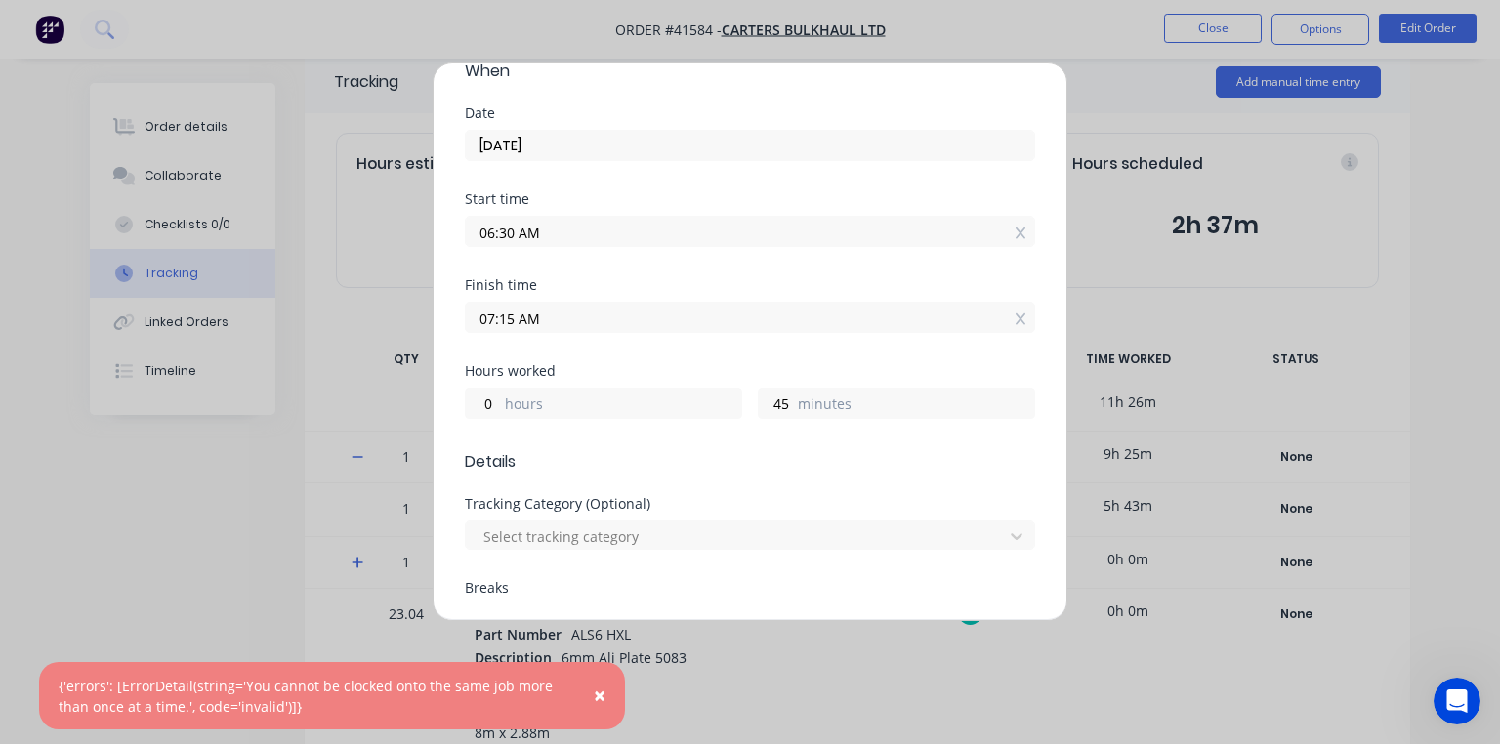
scroll to position [196, 0]
click at [508, 306] on input "07:15 AM" at bounding box center [750, 320] width 568 height 29
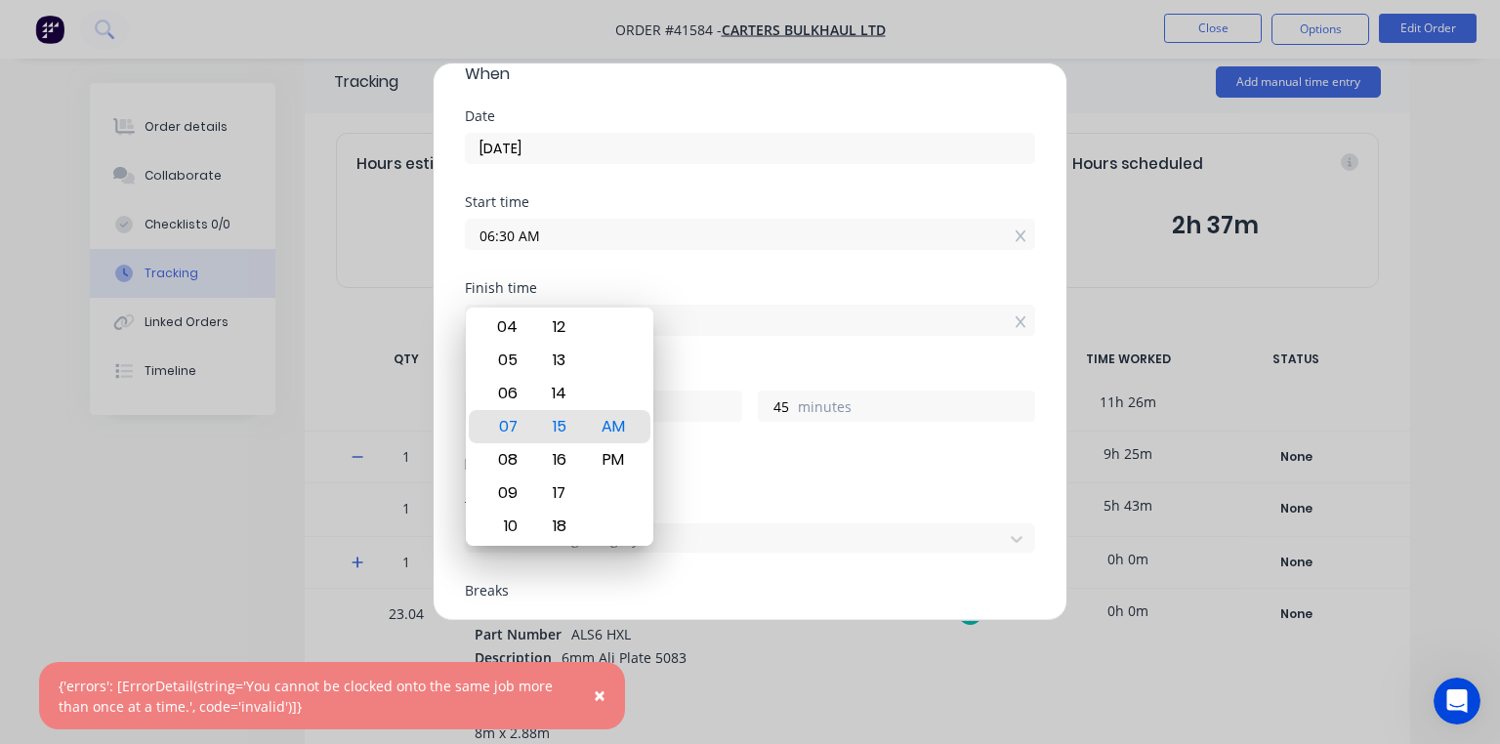
click at [564, 394] on div "14" at bounding box center [559, 393] width 48 height 33
type input "07:14 AM"
type input "44"
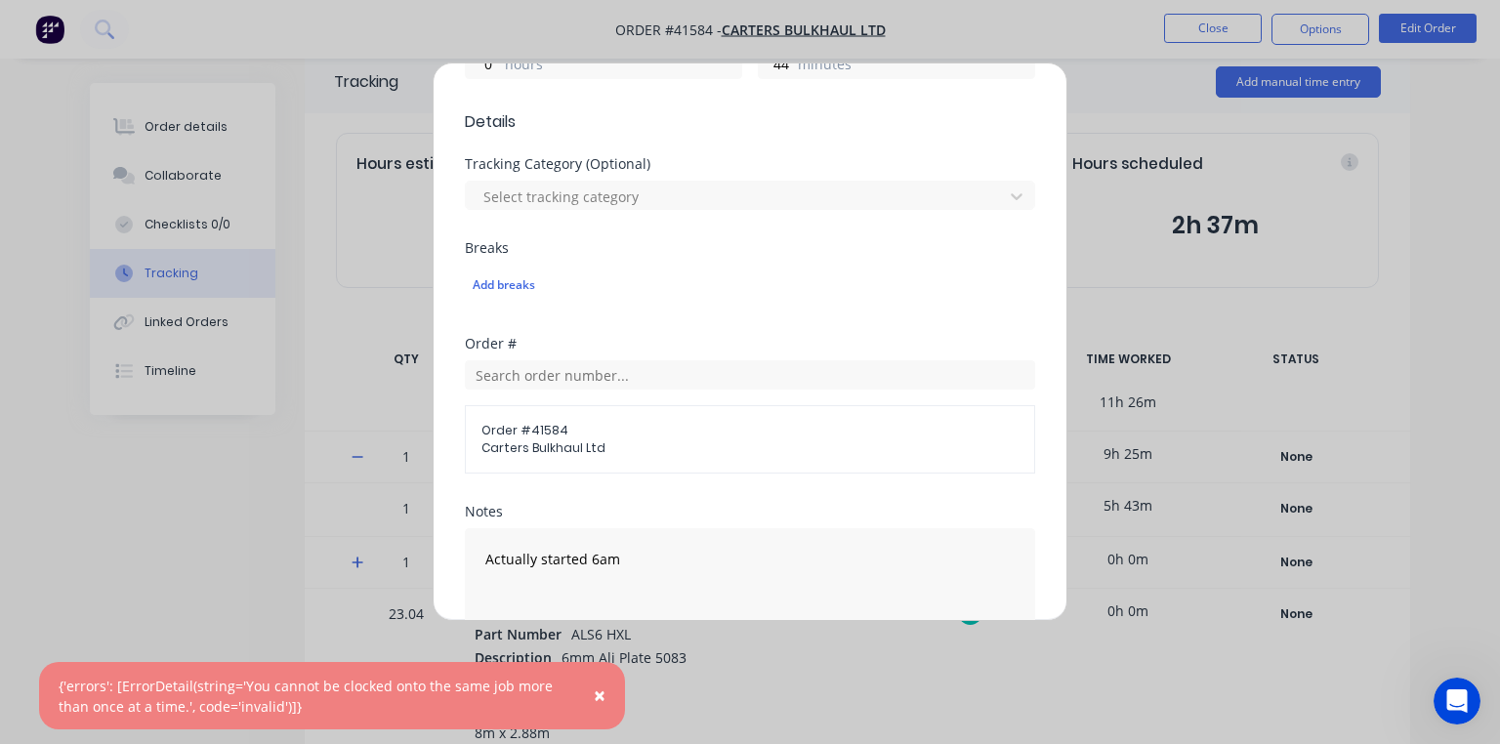
scroll to position [758, 0]
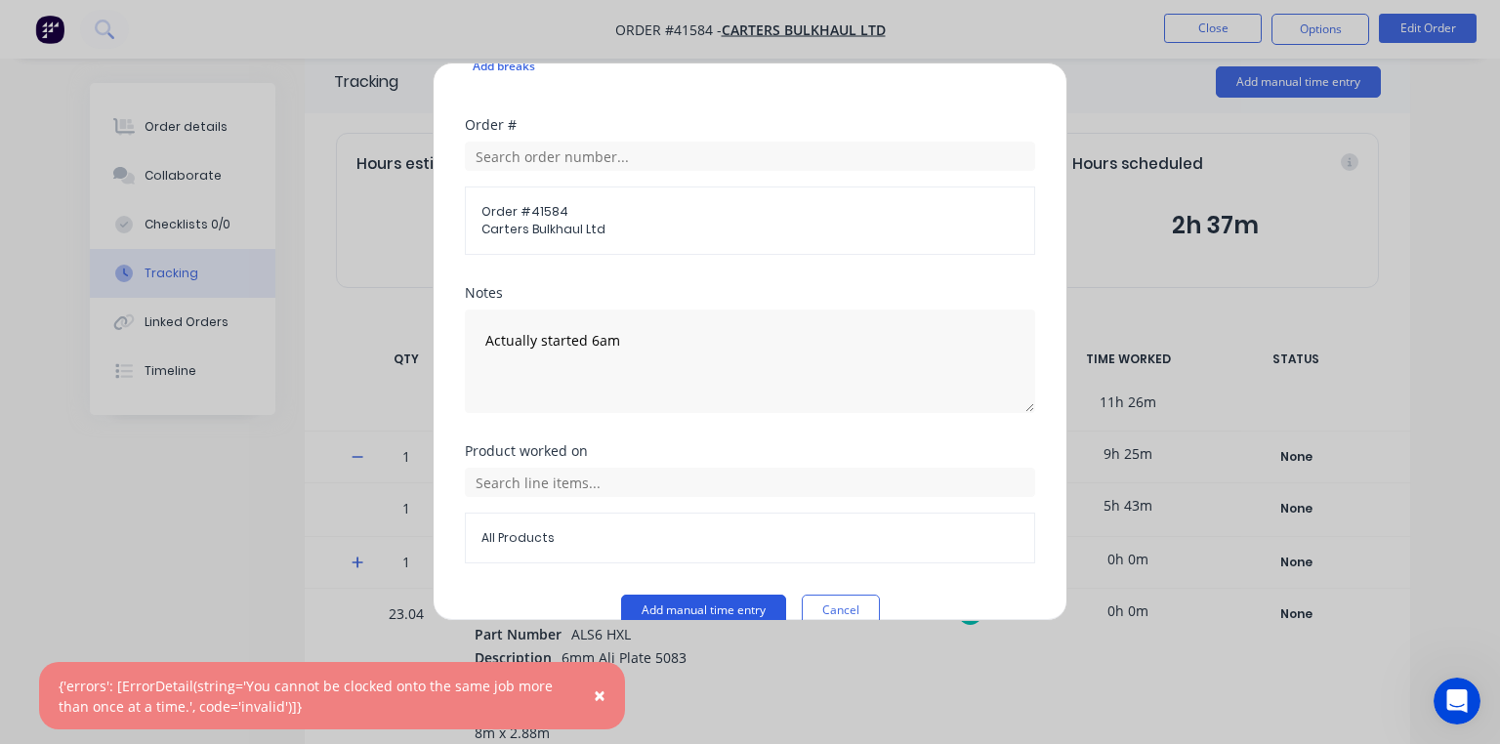
click at [711, 595] on button "Add manual time entry" at bounding box center [703, 610] width 165 height 31
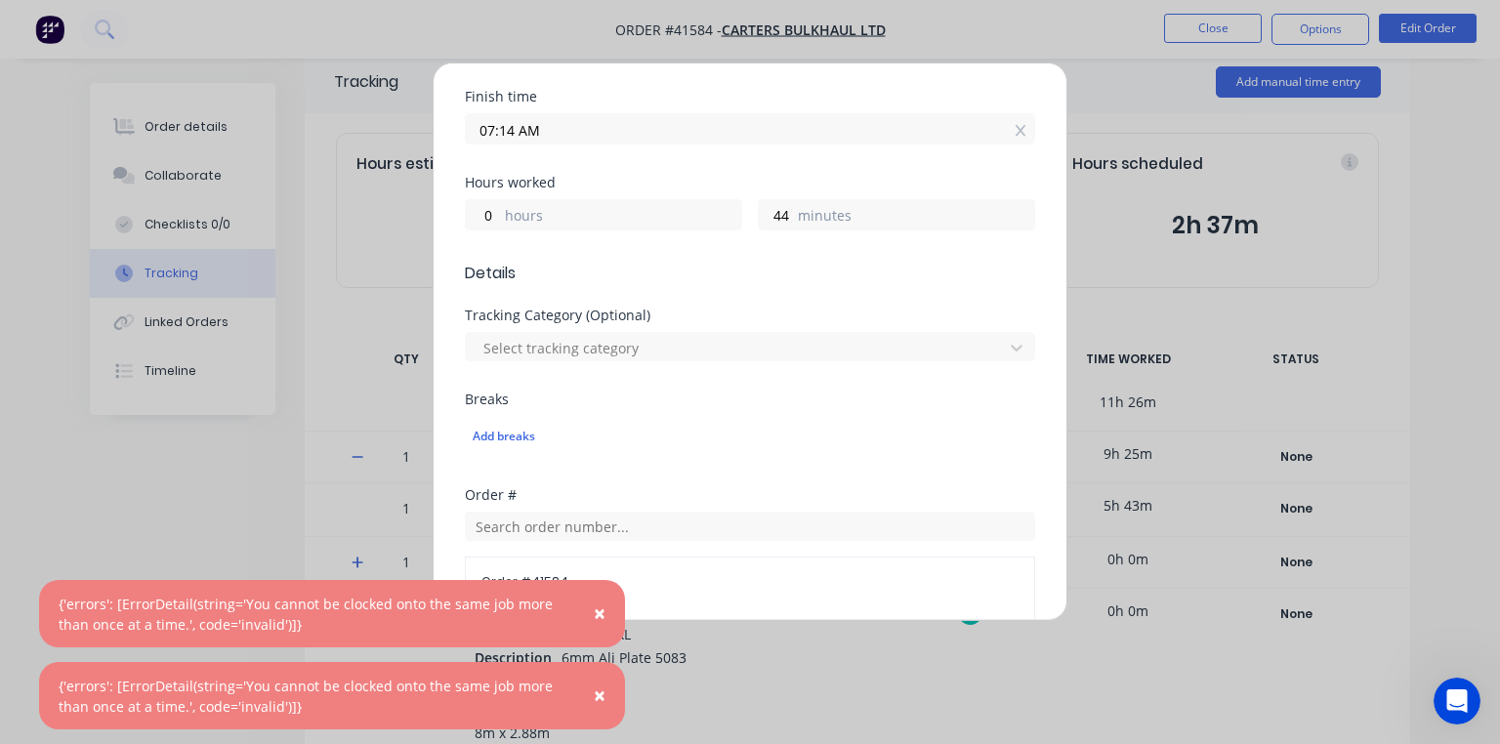
scroll to position [360, 0]
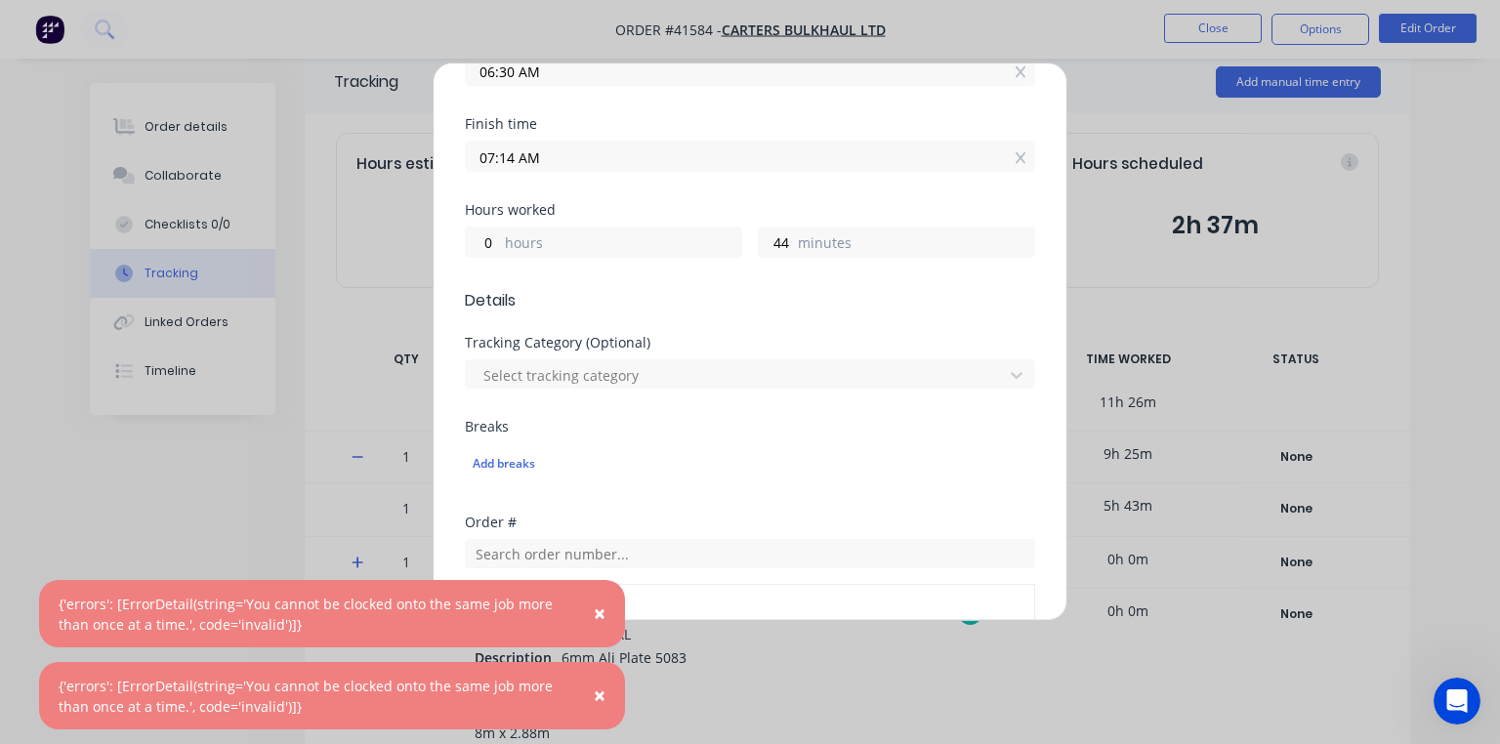
click at [517, 142] on input "07:14 AM" at bounding box center [750, 156] width 568 height 29
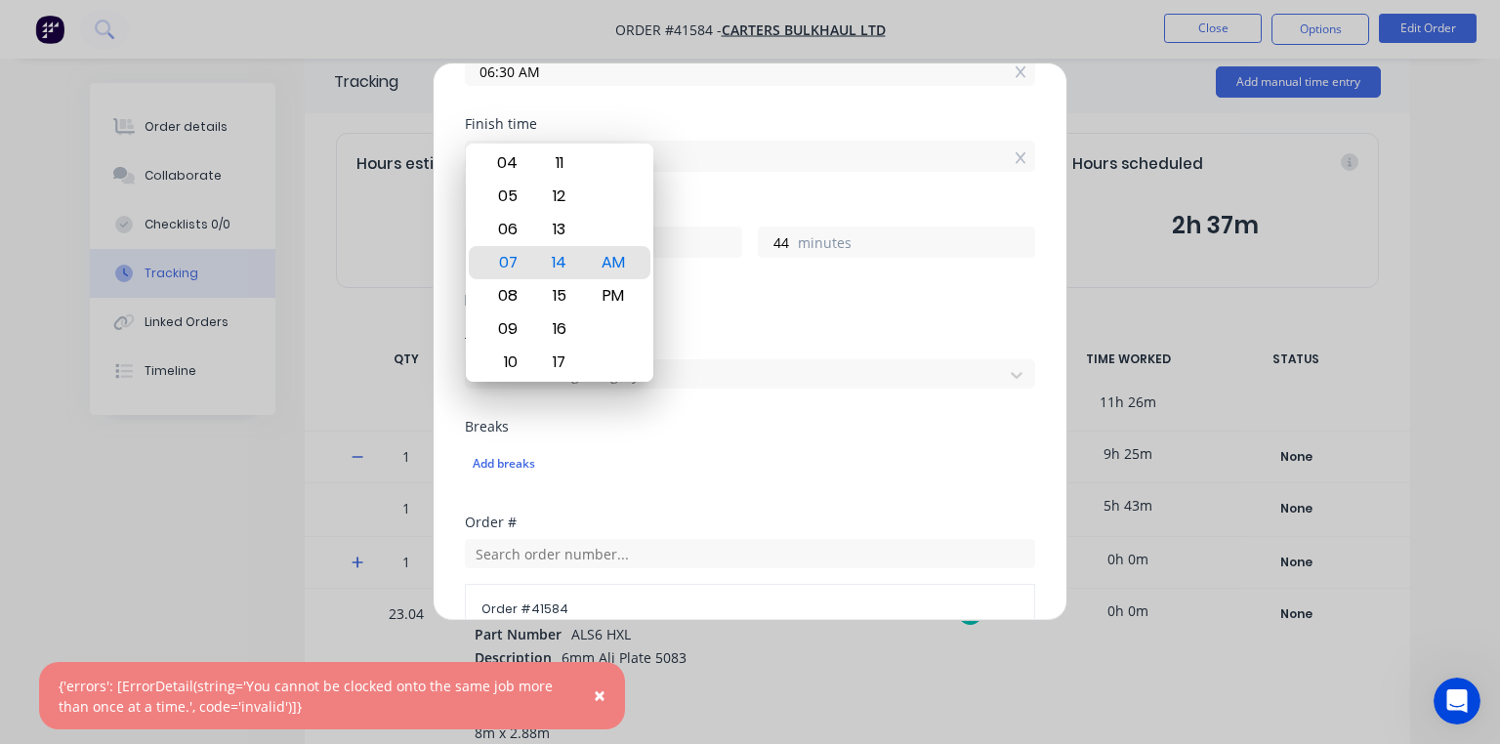
click at [558, 234] on div "13" at bounding box center [559, 229] width 48 height 33
type input "07:13 AM"
type input "43"
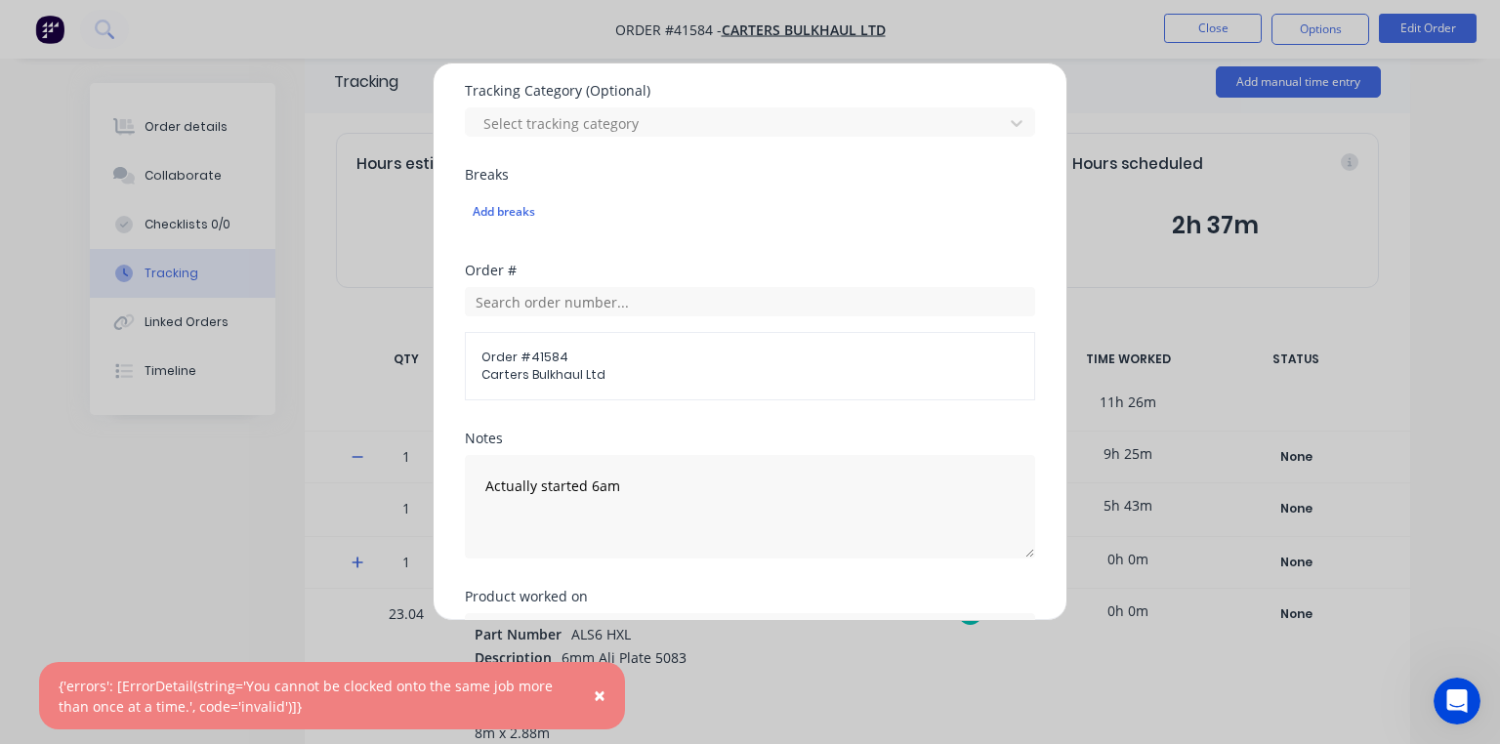
scroll to position [758, 0]
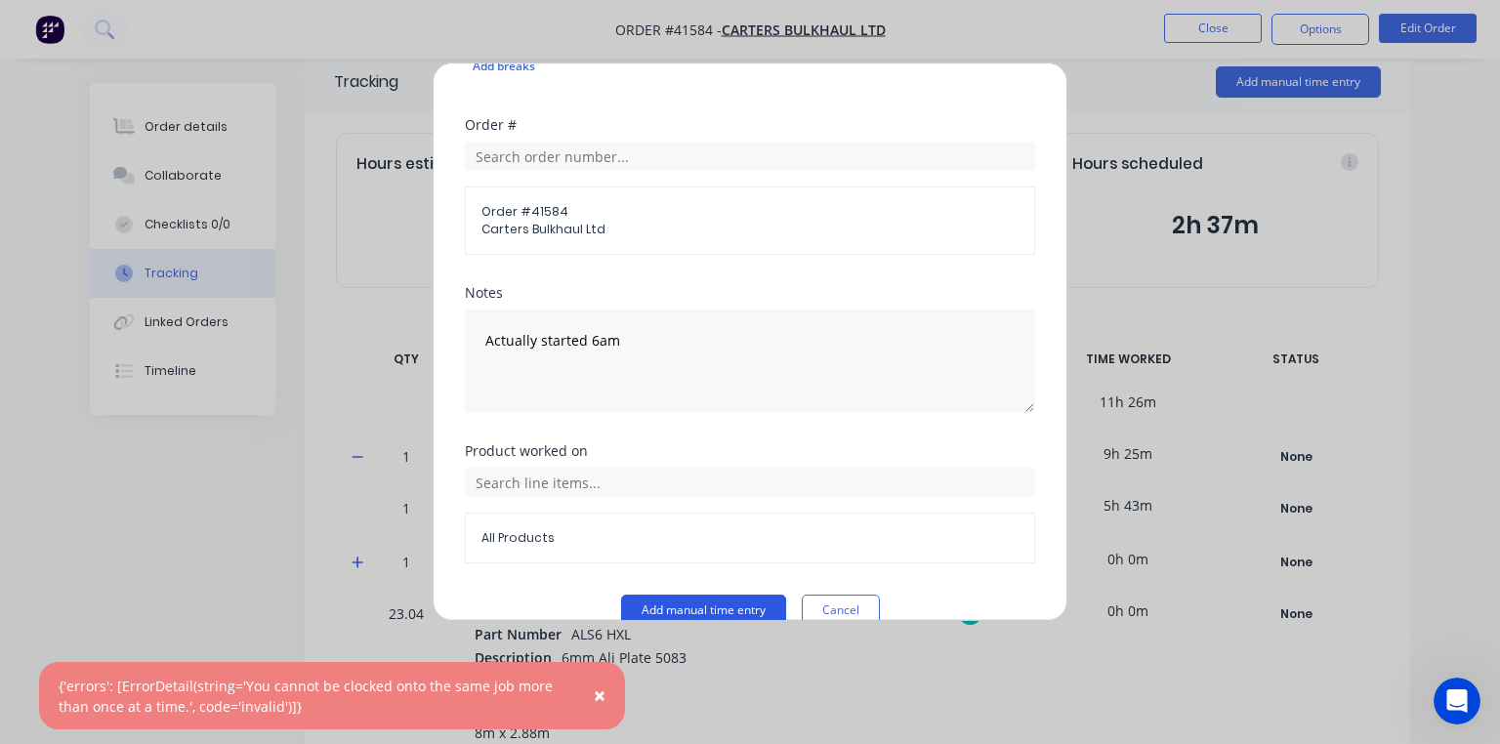
click at [697, 595] on button "Add manual time entry" at bounding box center [703, 610] width 165 height 31
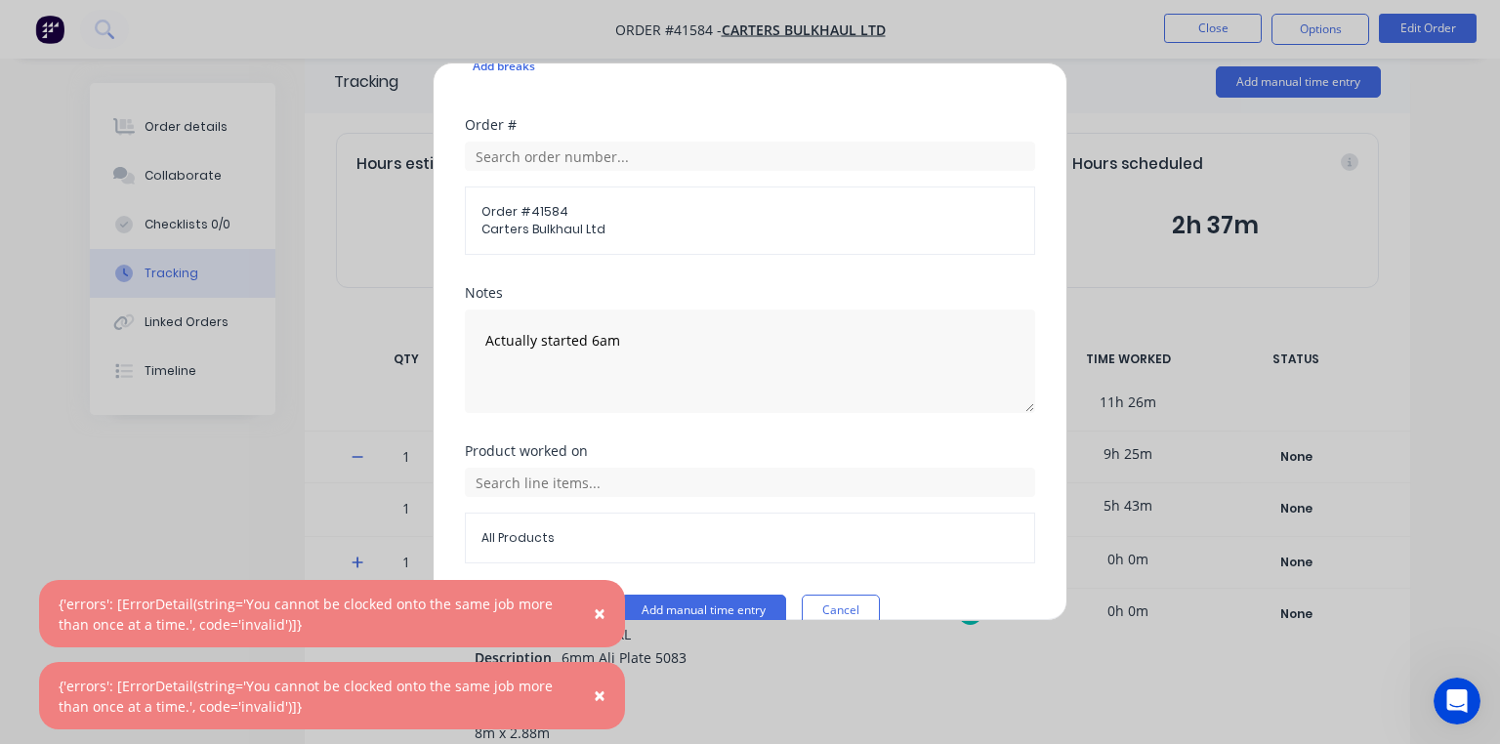
click at [768, 242] on div "Order # Order # 41584 Carters Bulkhaul Ltd" at bounding box center [750, 202] width 570 height 168
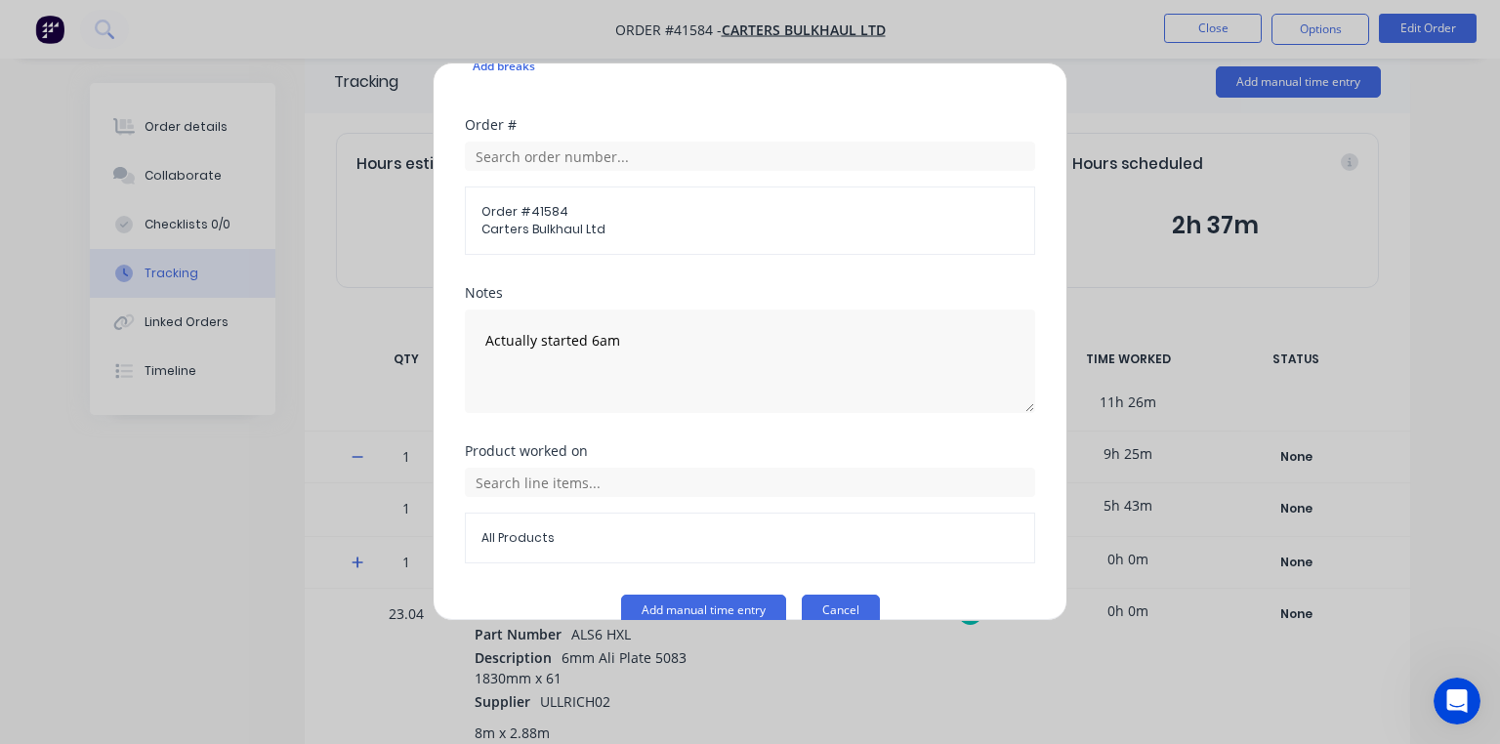
click at [845, 595] on button "Cancel" at bounding box center [841, 610] width 78 height 31
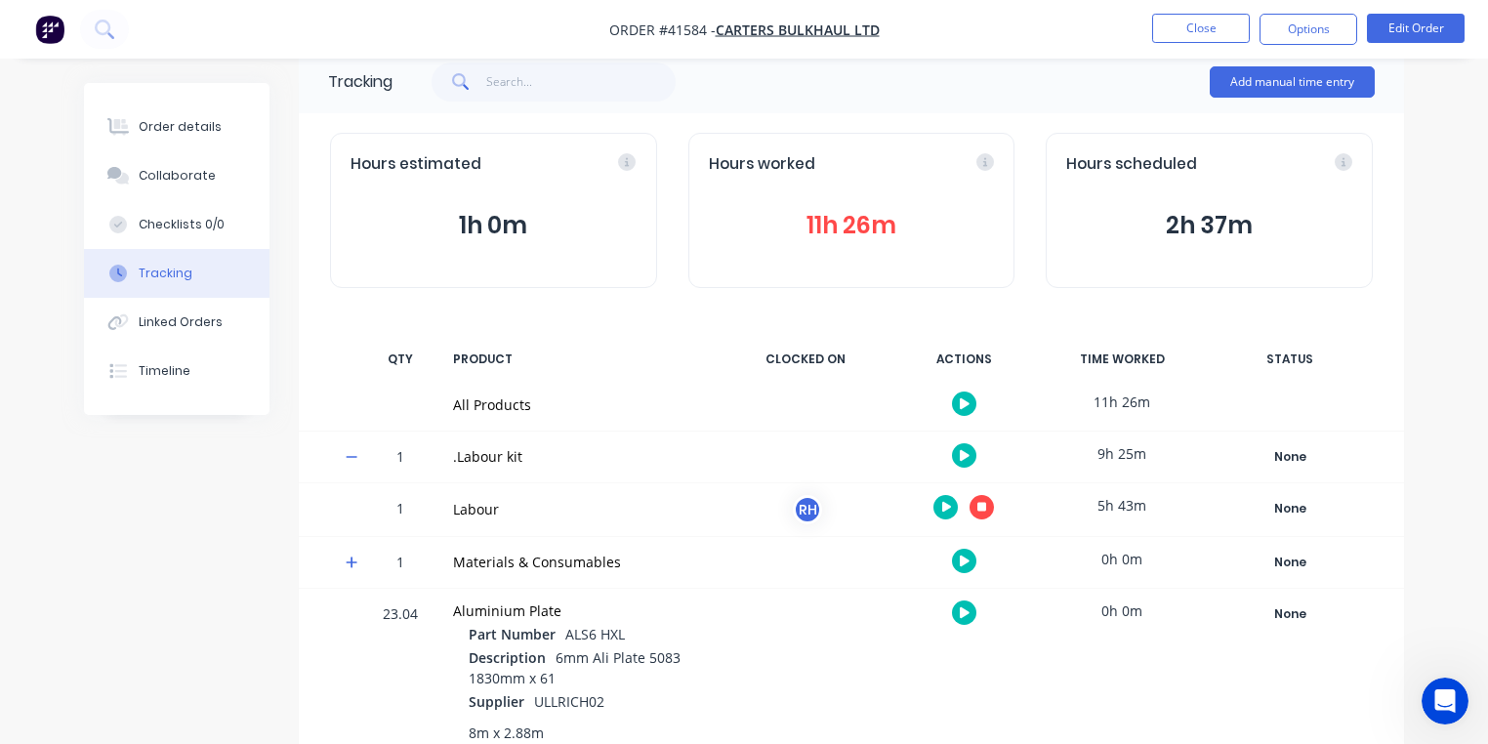
click at [62, 29] on img "button" at bounding box center [49, 29] width 29 height 29
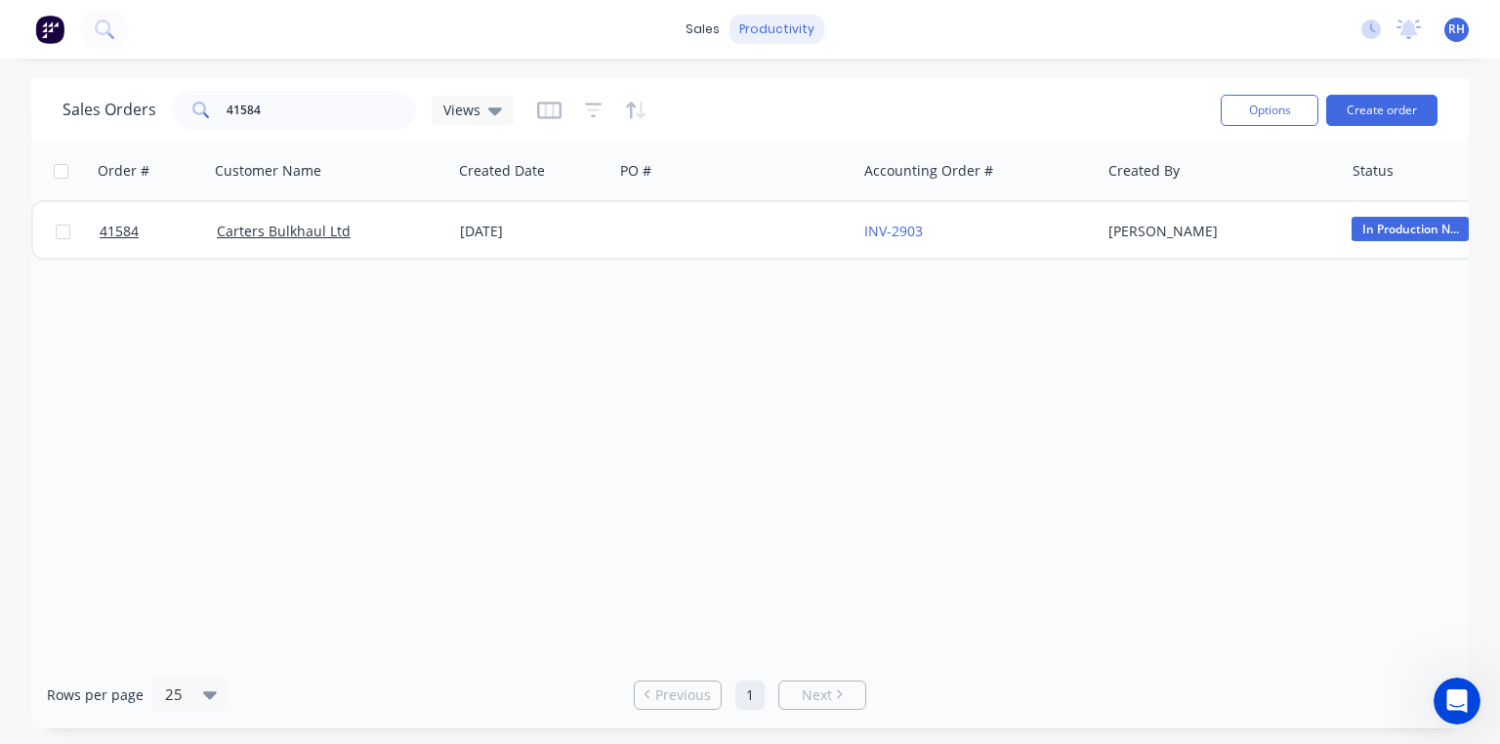
click at [770, 39] on div "productivity" at bounding box center [777, 29] width 95 height 29
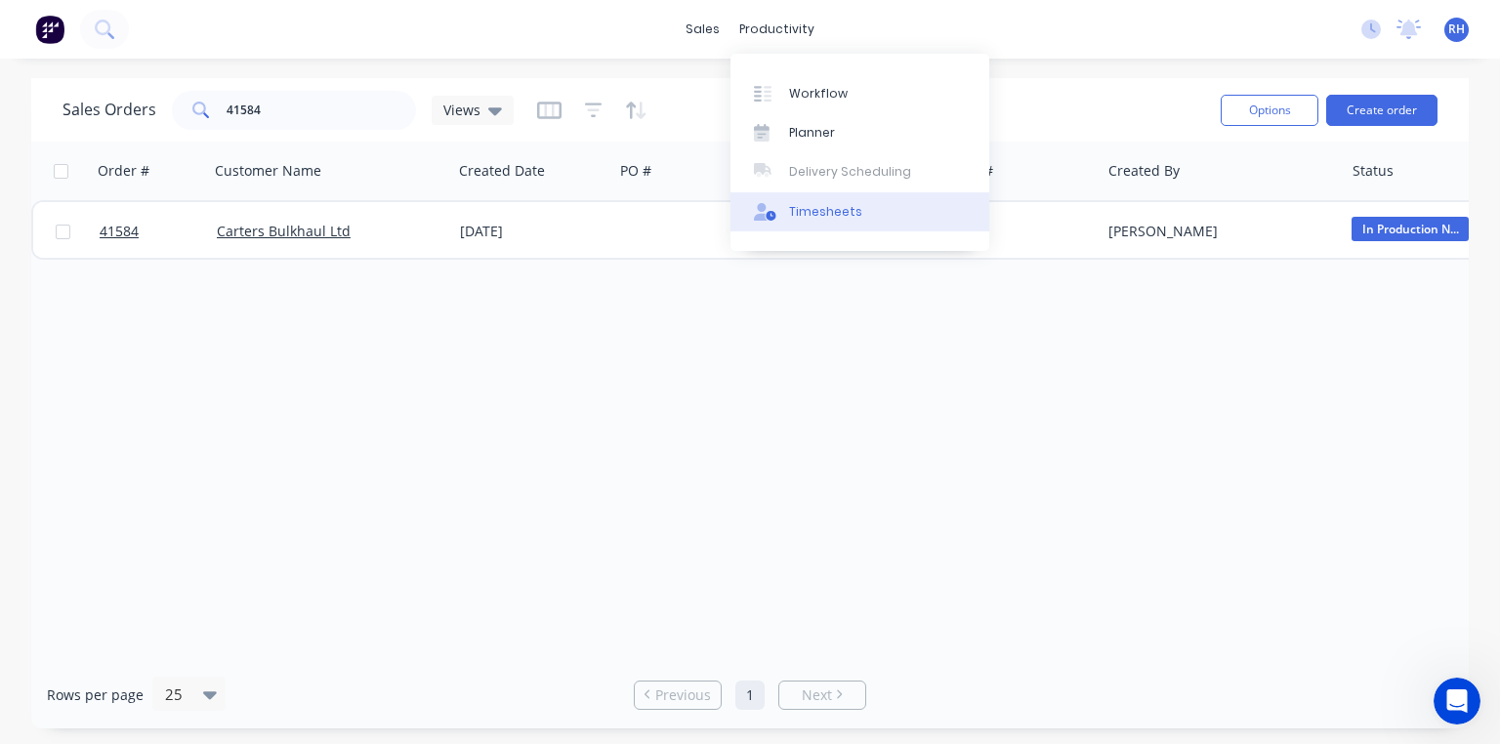
click at [822, 216] on div "Timesheets" at bounding box center [825, 212] width 73 height 18
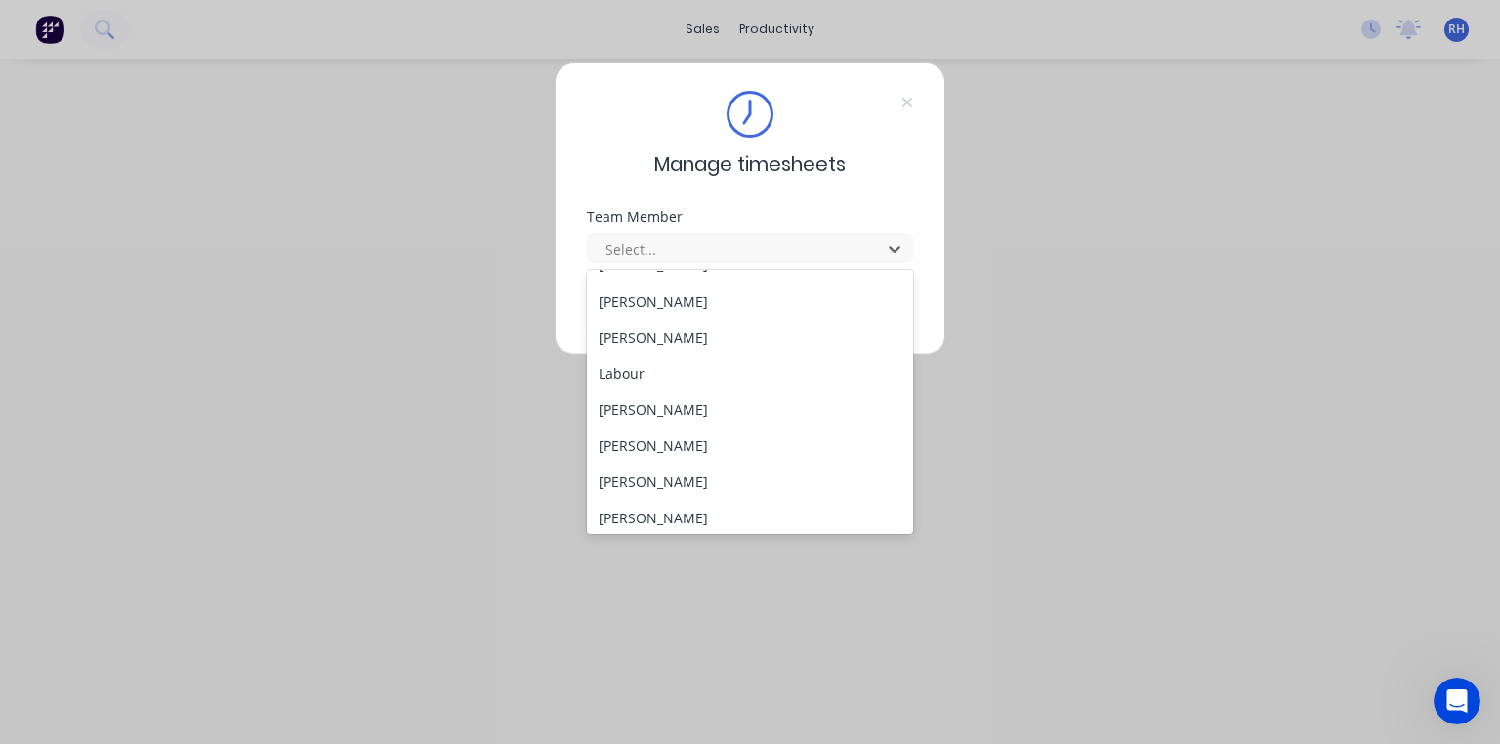
scroll to position [395, 0]
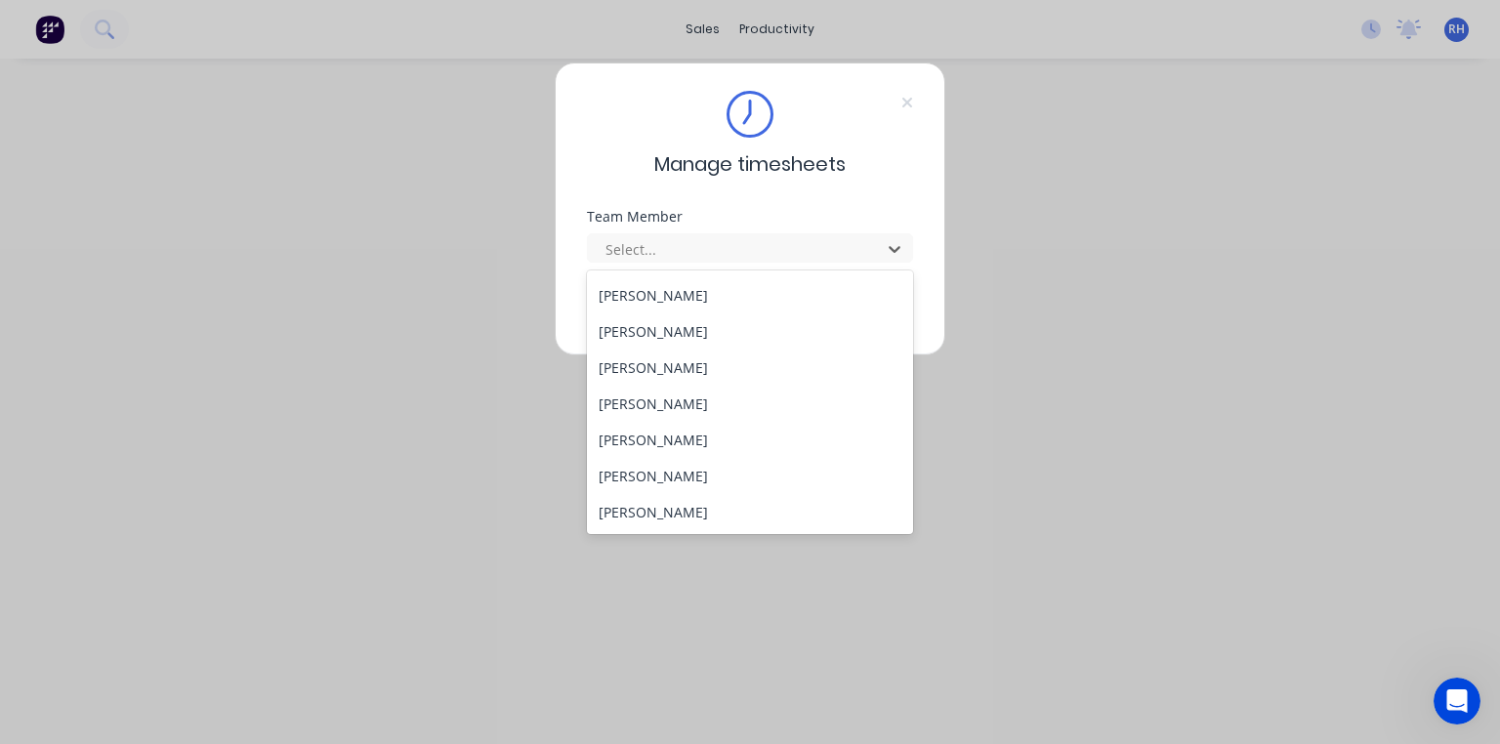
click at [707, 291] on div "[PERSON_NAME]" at bounding box center [750, 295] width 326 height 36
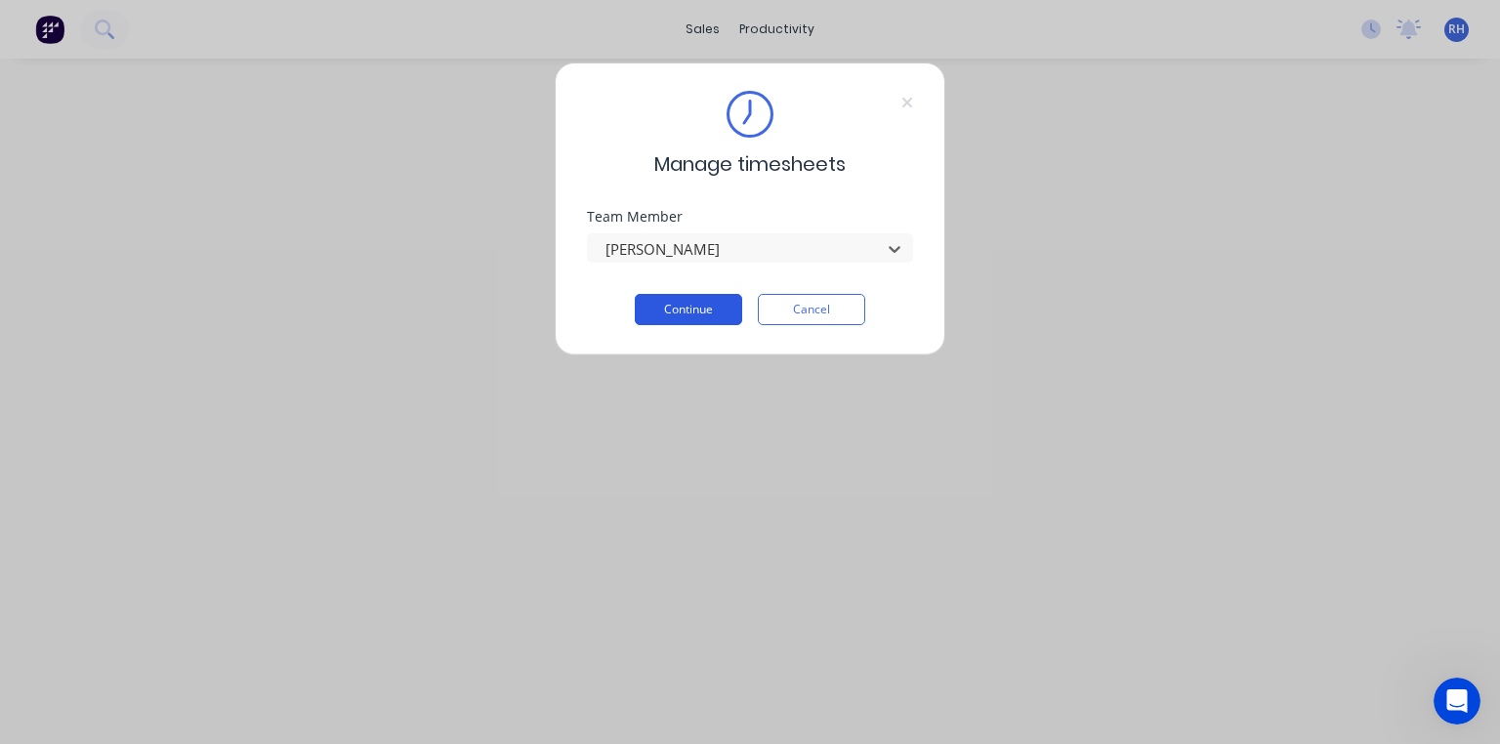
click at [721, 309] on button "Continue" at bounding box center [688, 309] width 107 height 31
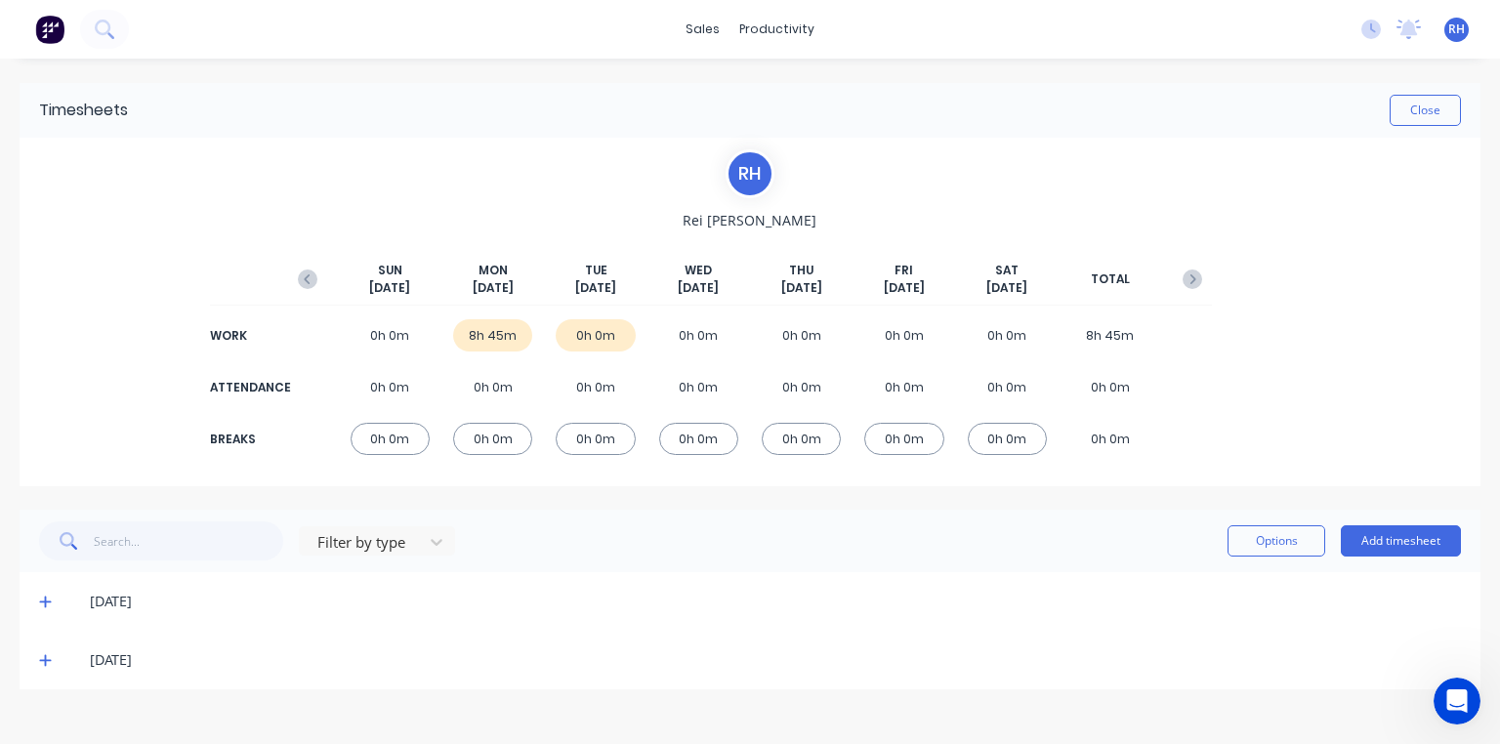
click at [46, 659] on icon at bounding box center [45, 661] width 12 height 12
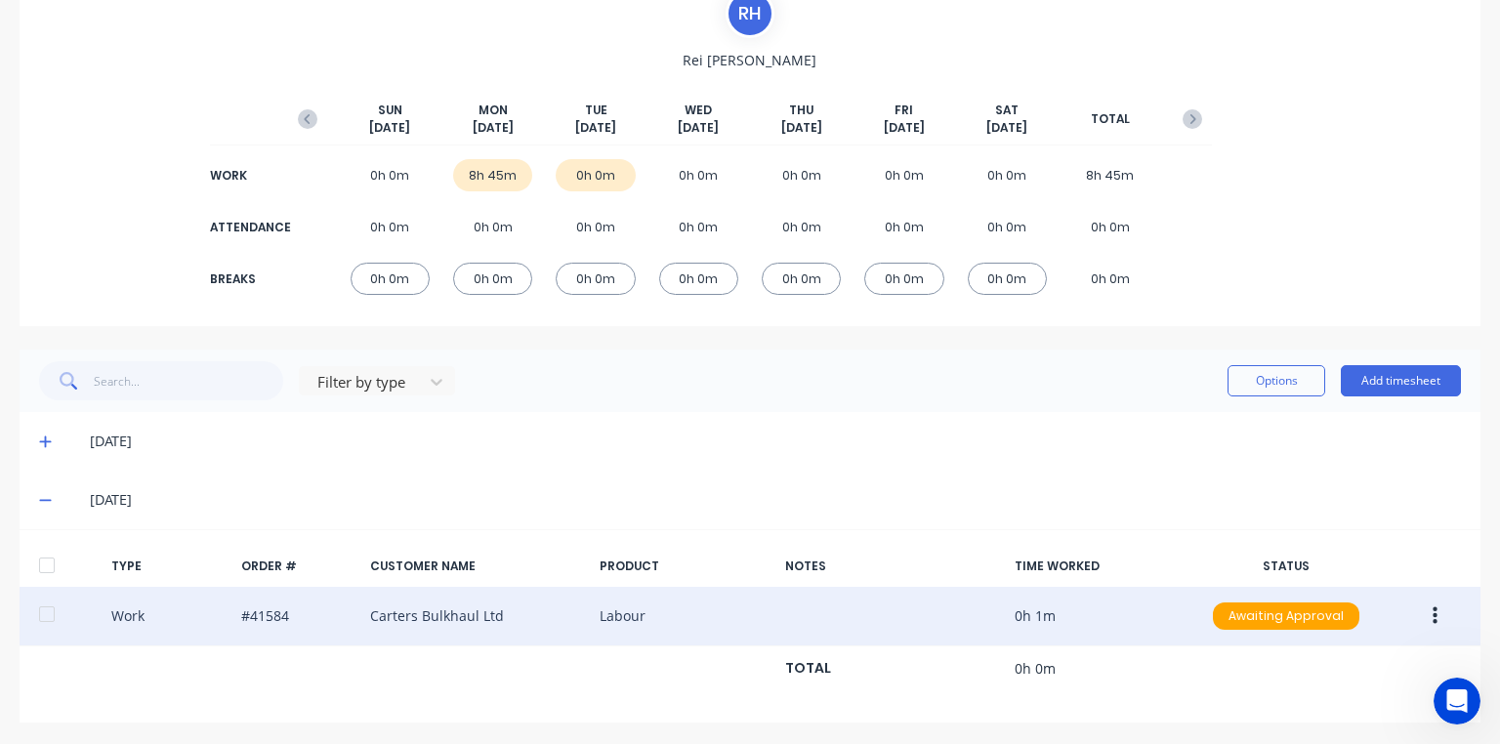
click at [1418, 611] on button "button" at bounding box center [1435, 616] width 46 height 35
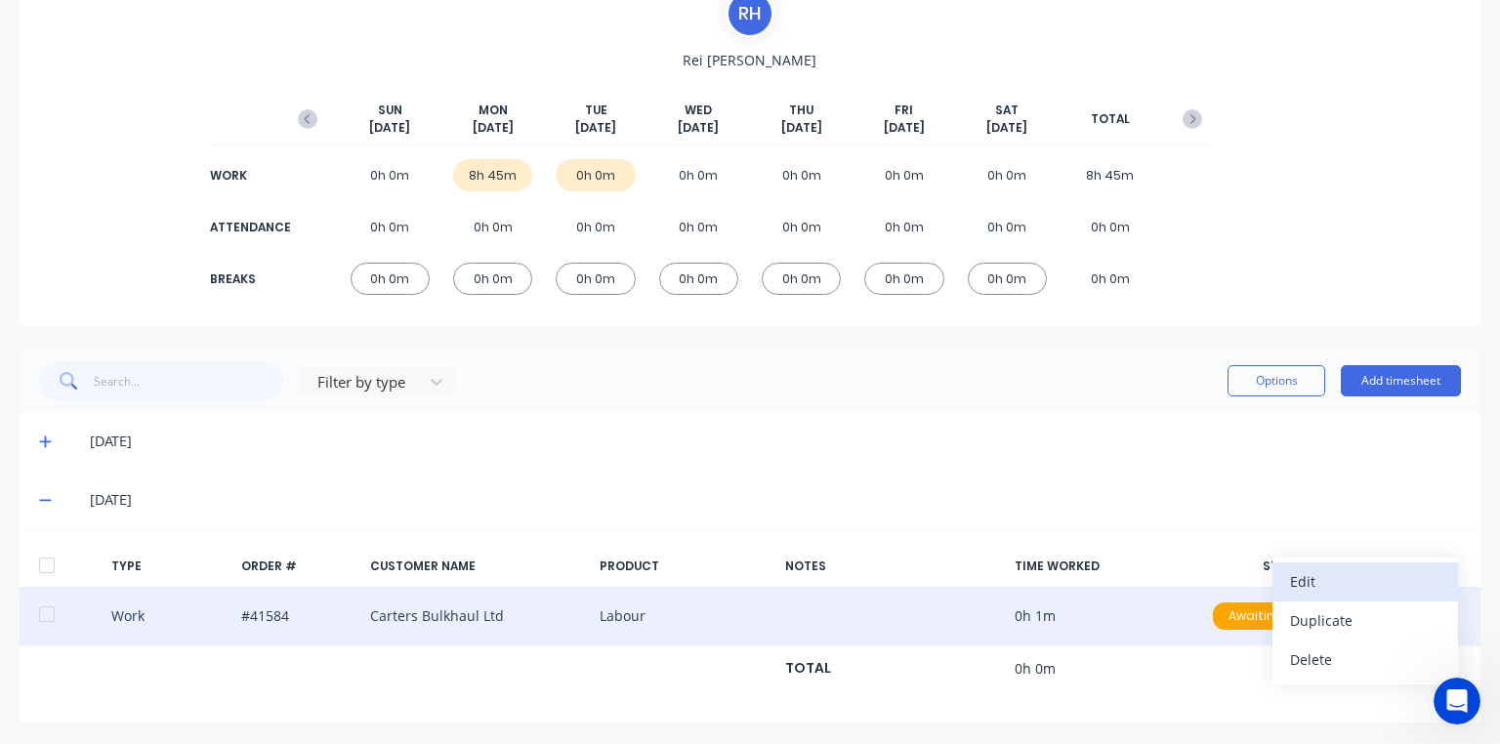
click at [1344, 586] on div "Edit" at bounding box center [1365, 581] width 150 height 28
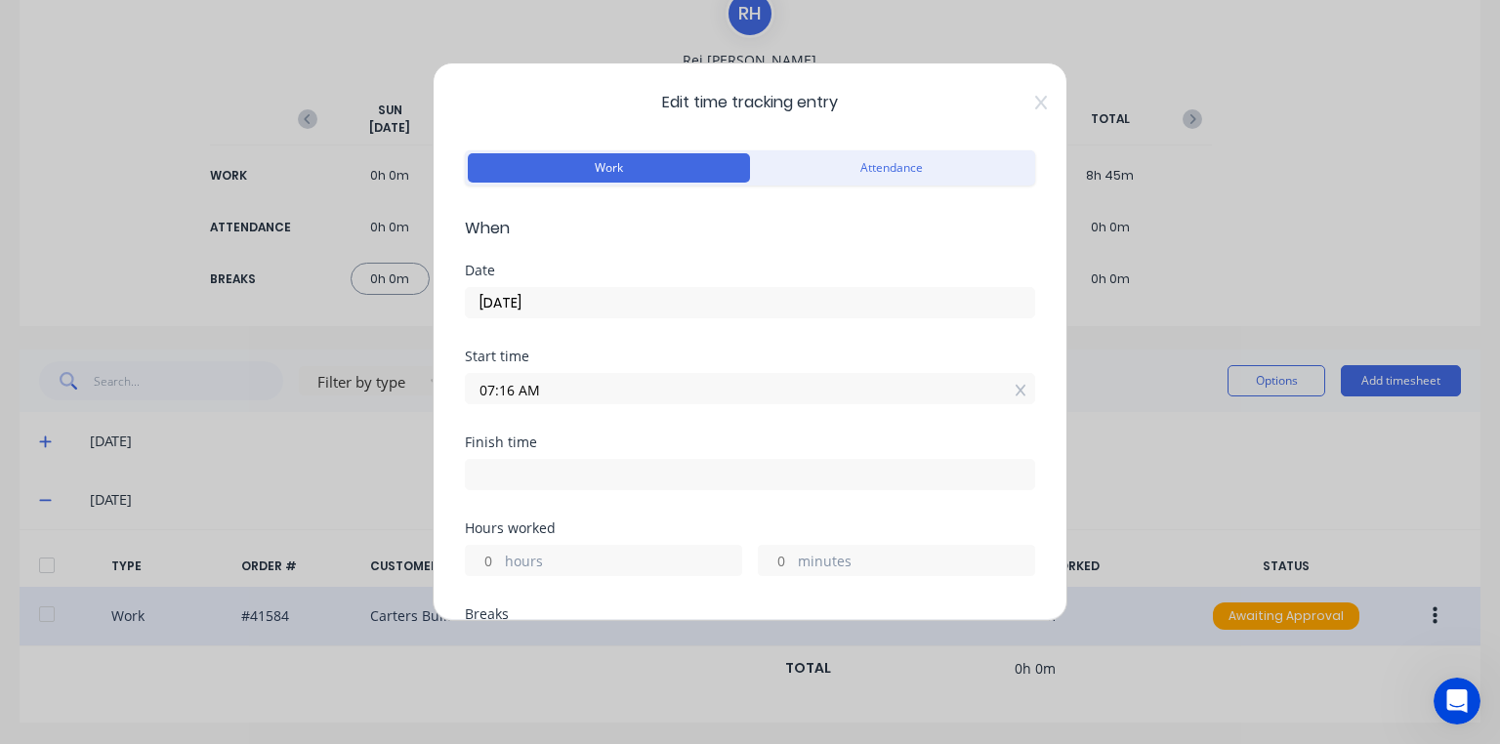
click at [516, 387] on input "07:16 AM" at bounding box center [750, 388] width 568 height 29
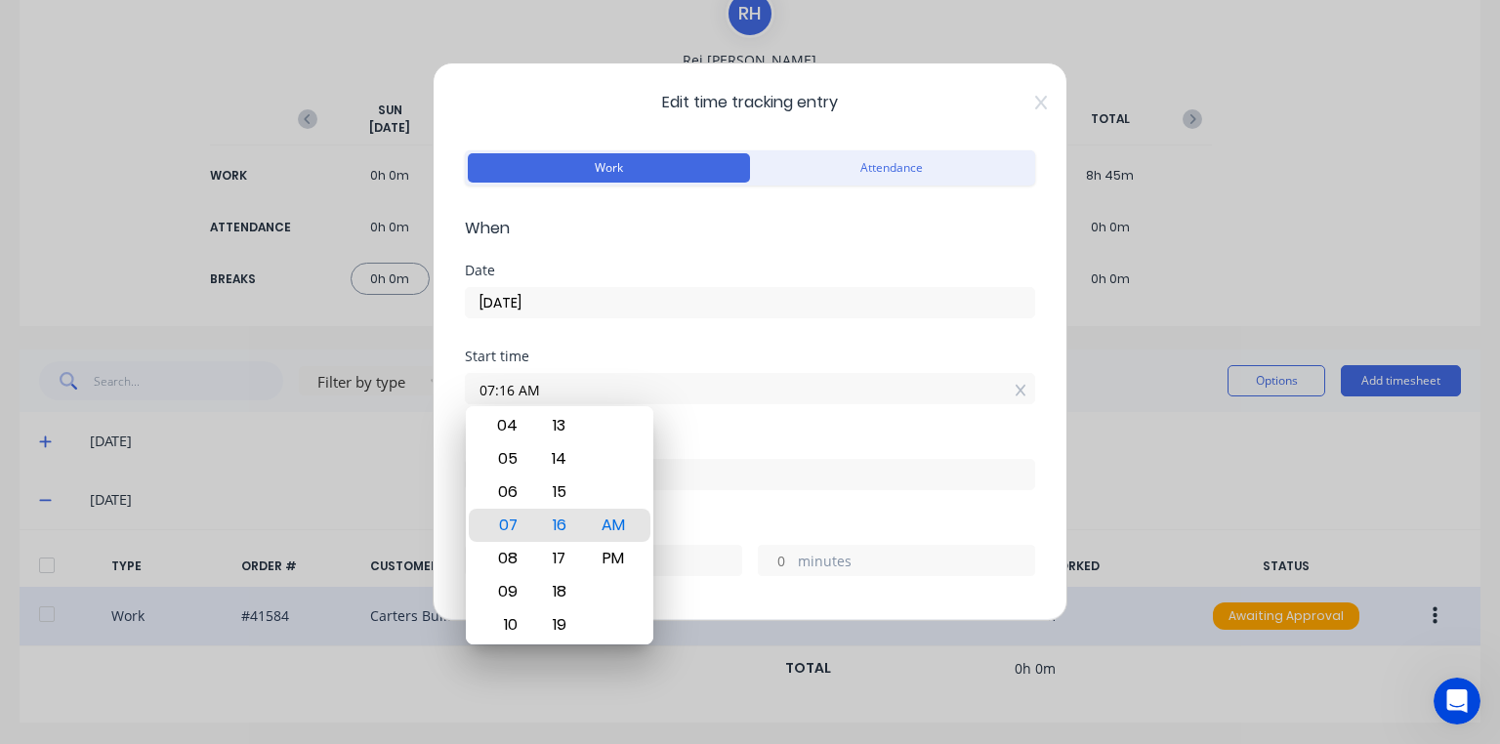
click at [484, 390] on input "07:16 AM" at bounding box center [750, 388] width 568 height 29
click at [489, 394] on input "07:16 AM" at bounding box center [750, 388] width 568 height 29
click at [492, 388] on input "07:16 AM" at bounding box center [750, 388] width 568 height 29
type input "06:30 AM"
click at [706, 431] on div "Start time 06:30 AM" at bounding box center [750, 393] width 570 height 86
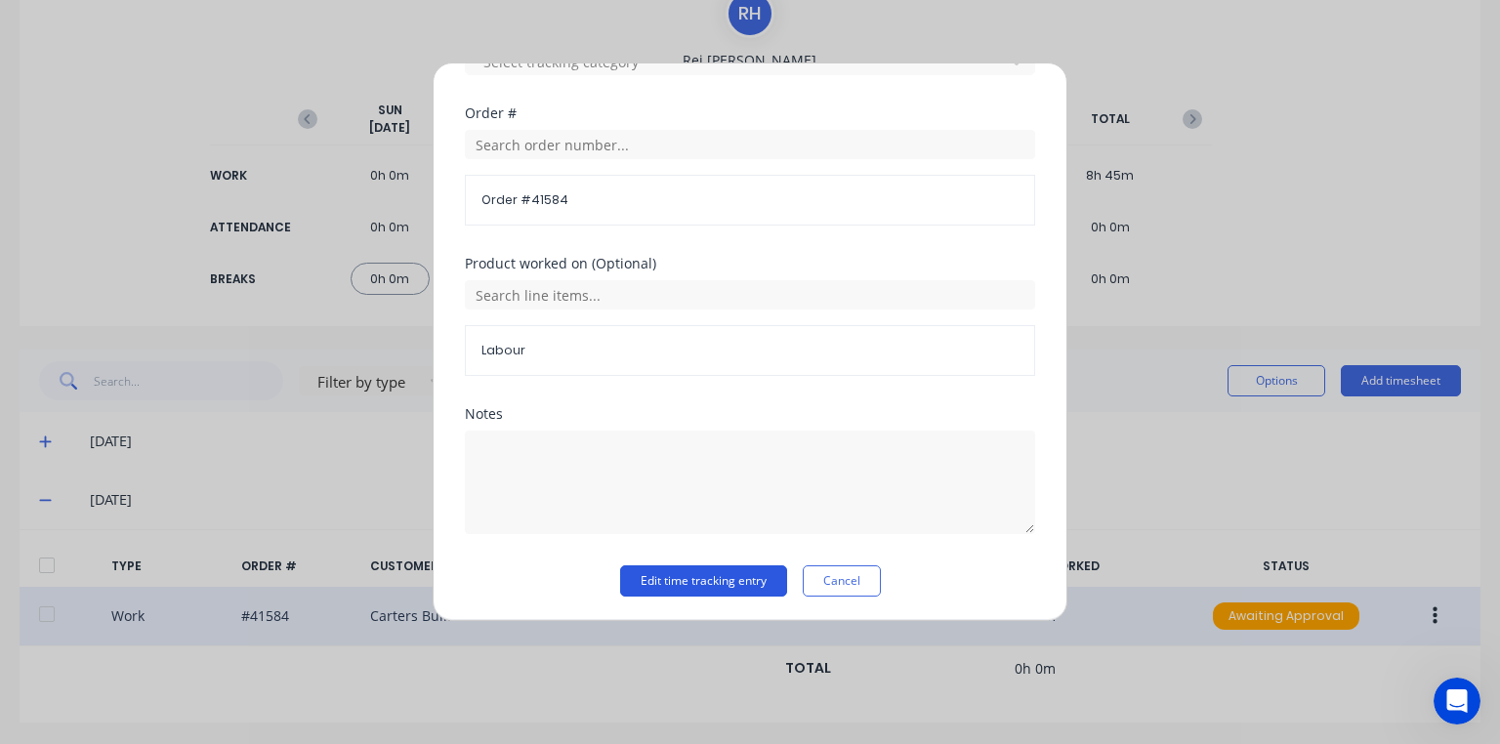
click at [726, 580] on button "Edit time tracking entry" at bounding box center [703, 581] width 167 height 31
click at [697, 578] on button "Edit time tracking entry" at bounding box center [703, 581] width 167 height 31
click at [734, 574] on button "Edit time tracking entry" at bounding box center [703, 581] width 167 height 31
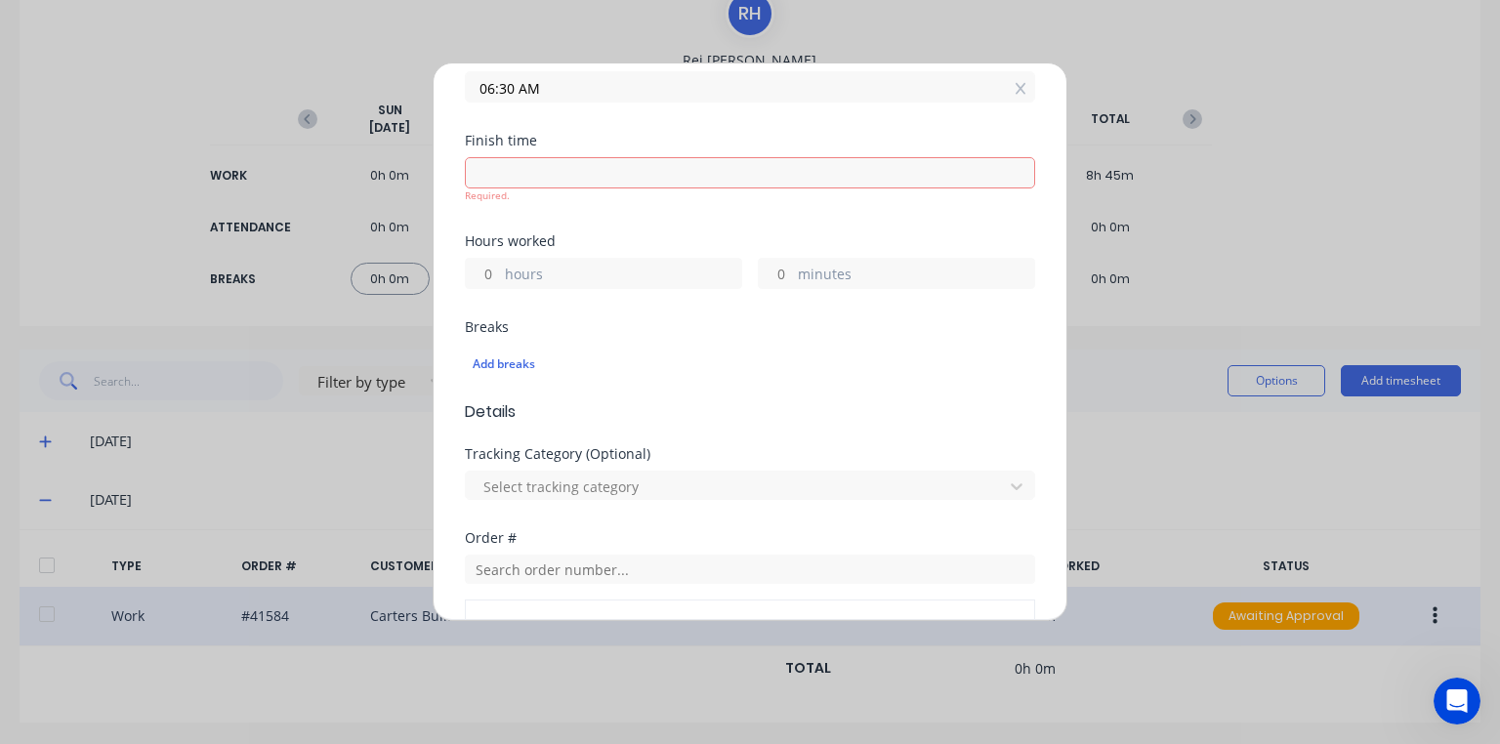
scroll to position [301, 0]
click at [543, 173] on input at bounding box center [750, 173] width 568 height 29
type input "07:18 AM"
type input "0"
type input "48"
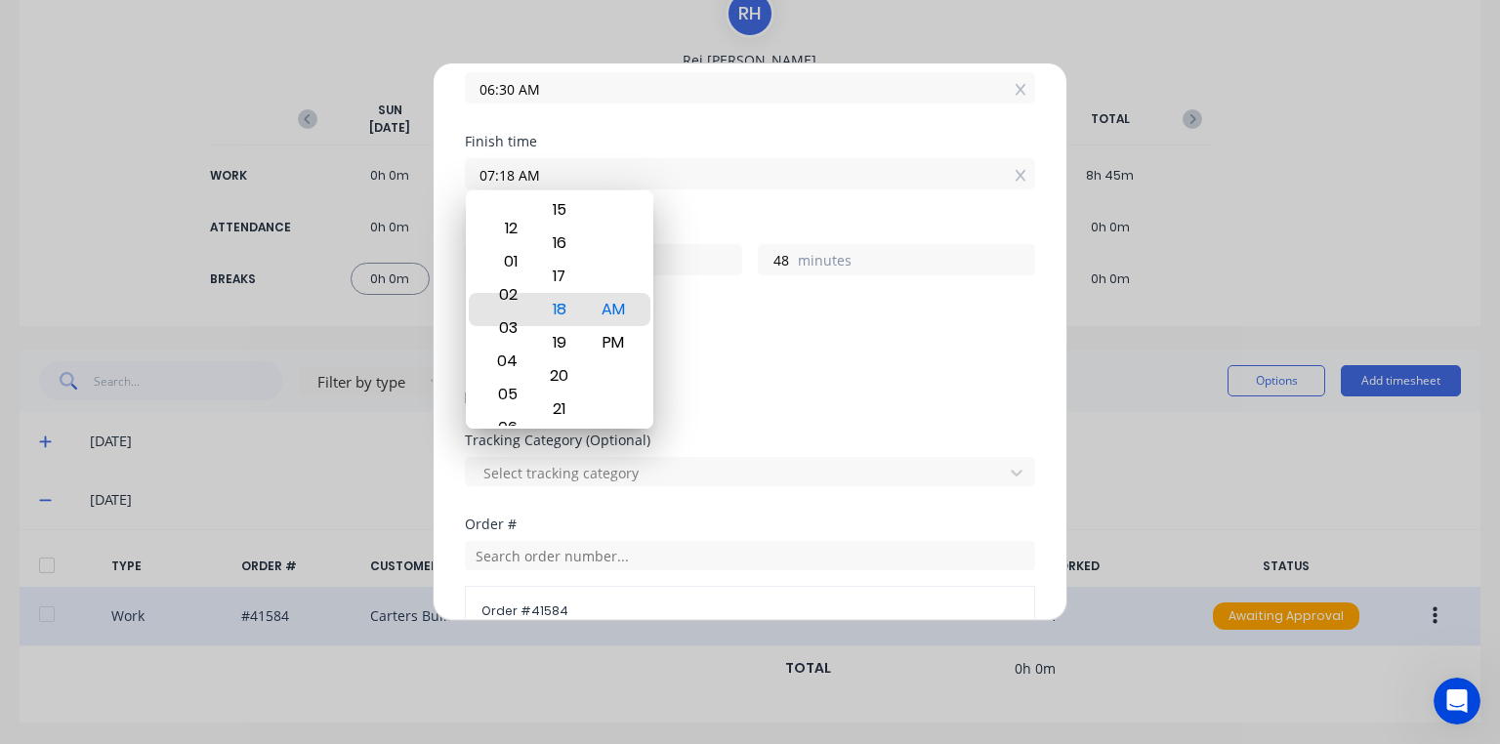
type input "03:18 AM"
type input "20"
click at [812, 359] on div "Add breaks" at bounding box center [750, 350] width 555 height 25
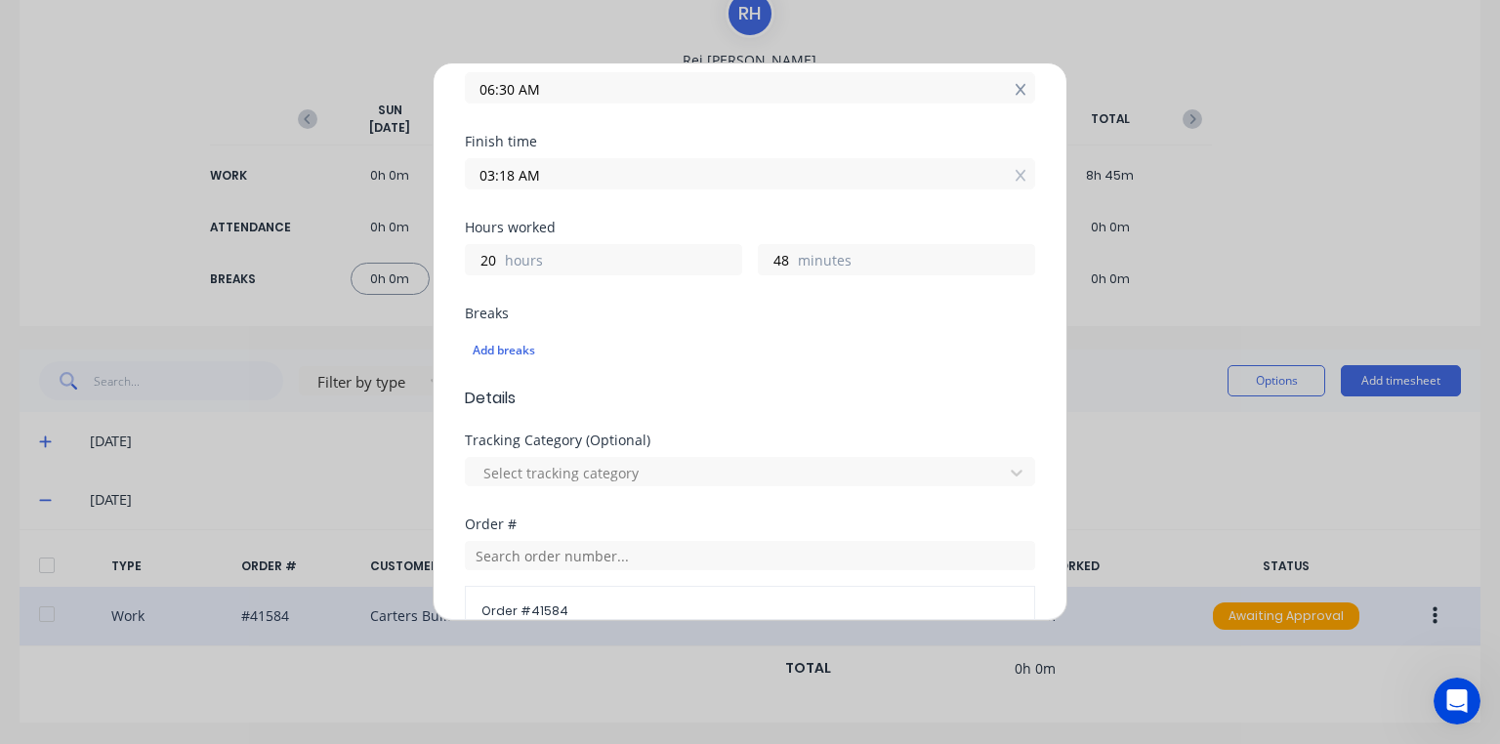
click at [1015, 89] on icon at bounding box center [1020, 90] width 11 height 12
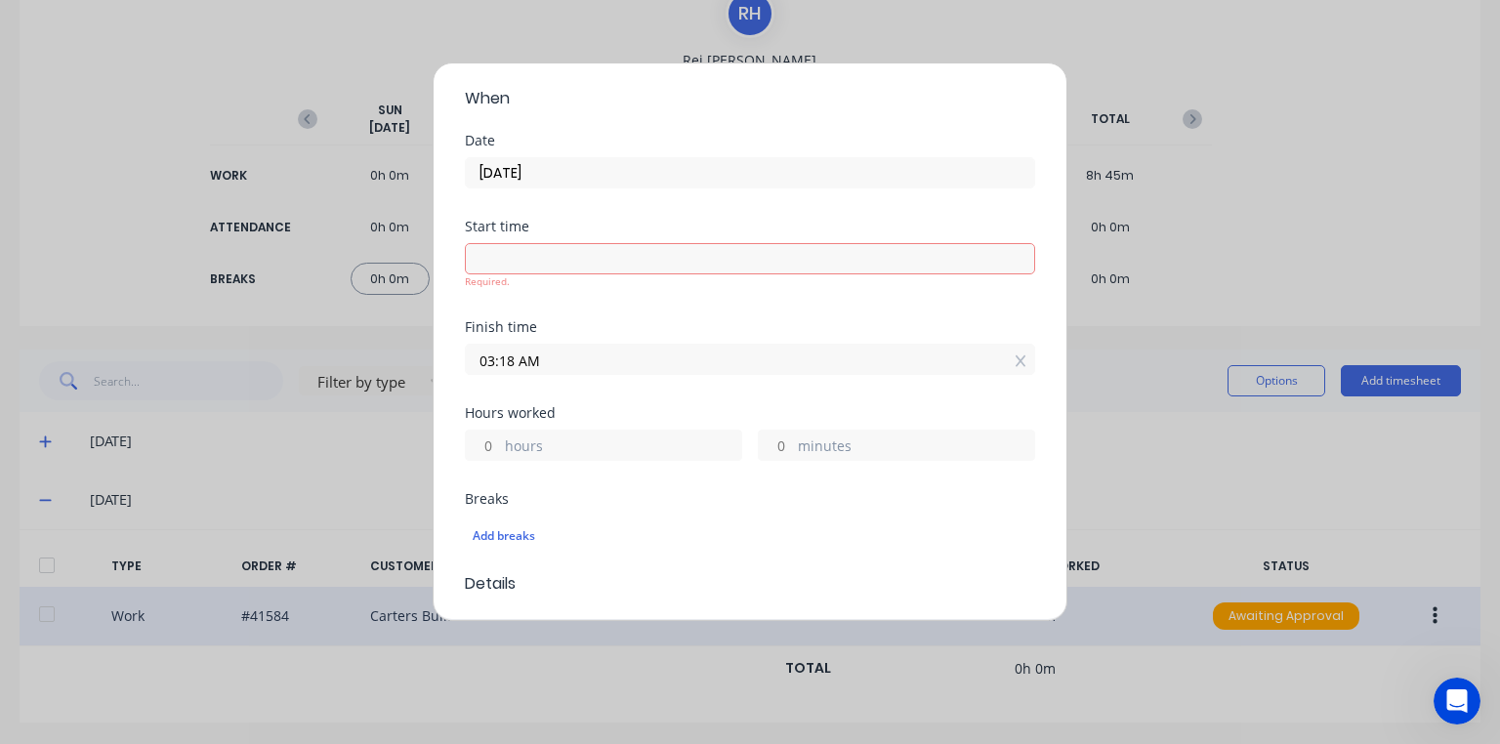
scroll to position [0, 0]
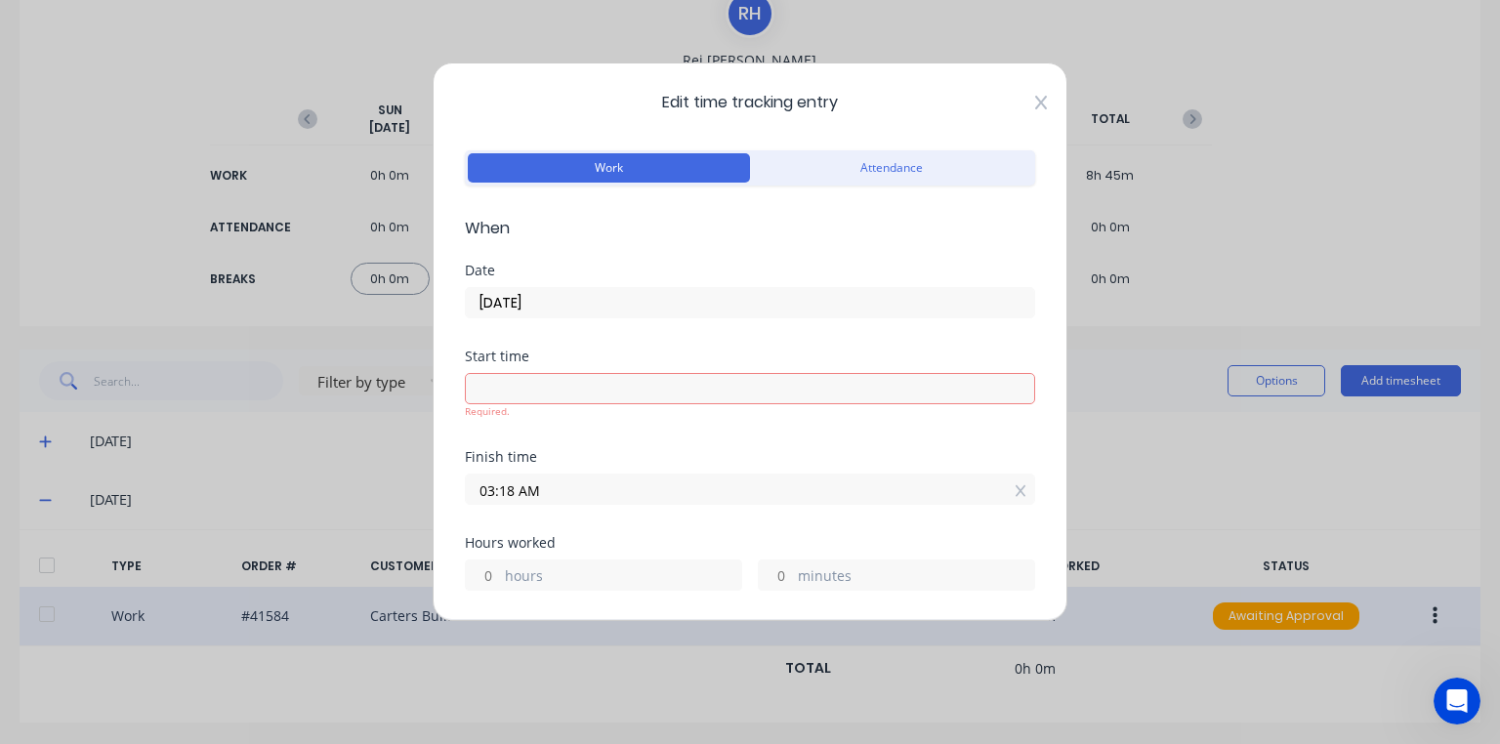
click at [1035, 107] on icon at bounding box center [1041, 103] width 12 height 16
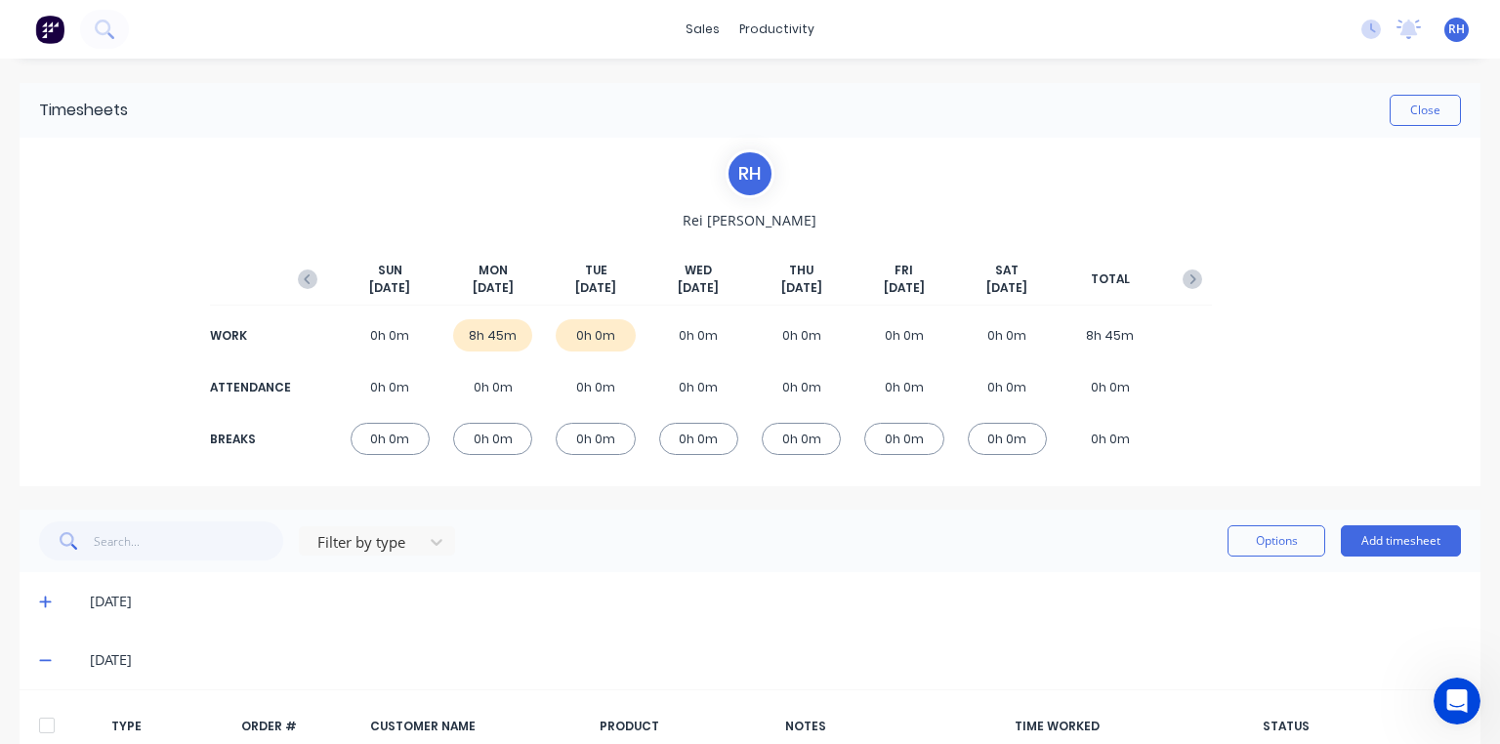
click at [69, 21] on button at bounding box center [49, 29] width 41 height 39
